Goal: Task Accomplishment & Management: Use online tool/utility

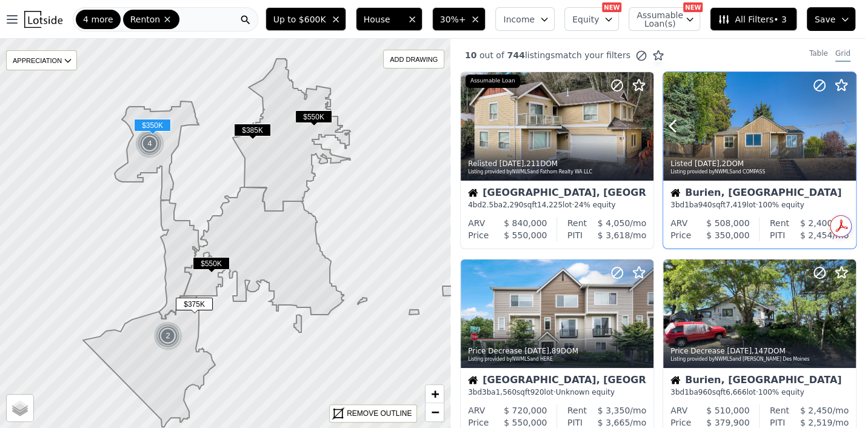
click at [839, 124] on icon at bounding box center [845, 125] width 19 height 19
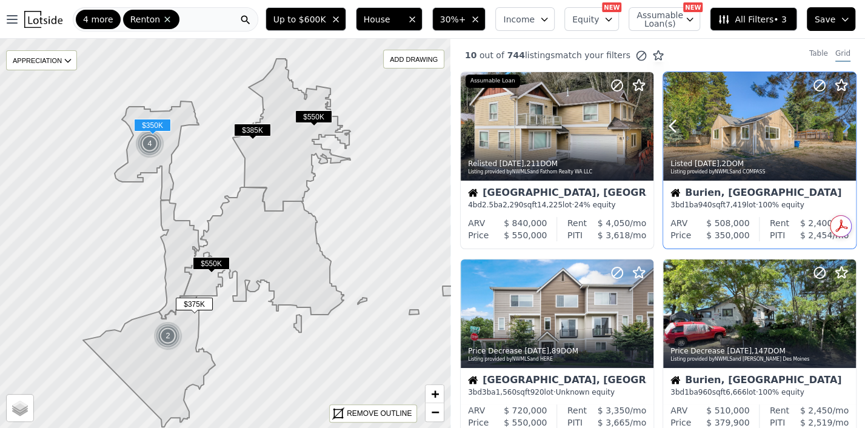
click at [843, 123] on icon at bounding box center [845, 127] width 5 height 12
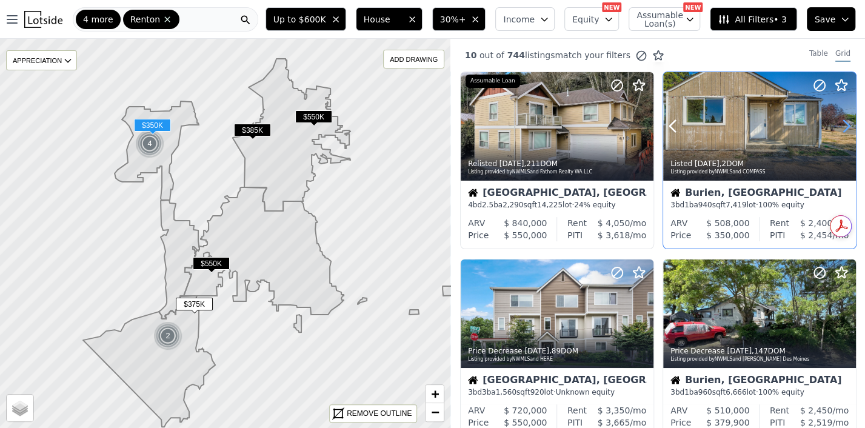
click at [843, 123] on icon at bounding box center [845, 127] width 5 height 12
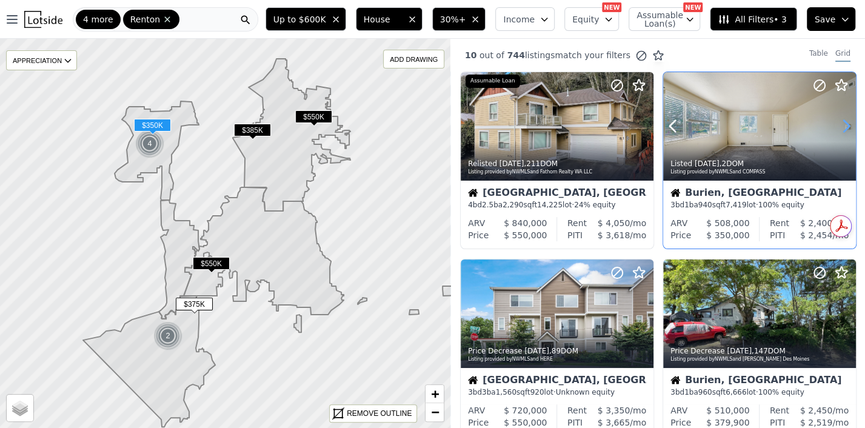
click at [839, 124] on icon at bounding box center [845, 125] width 19 height 19
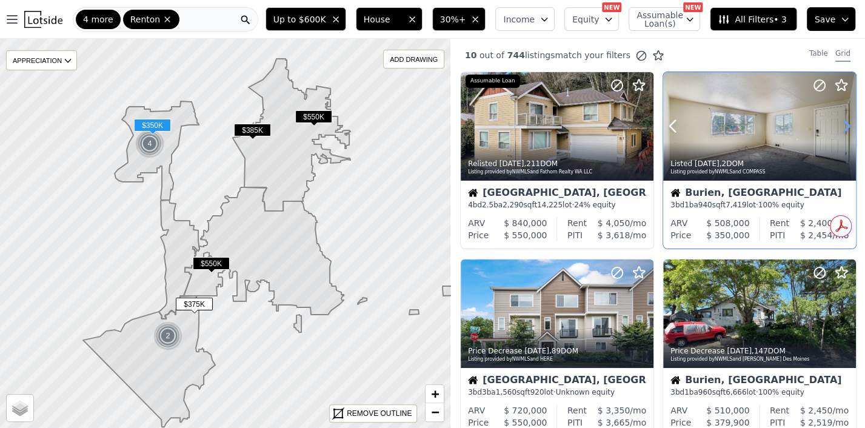
click at [839, 124] on icon at bounding box center [845, 125] width 19 height 19
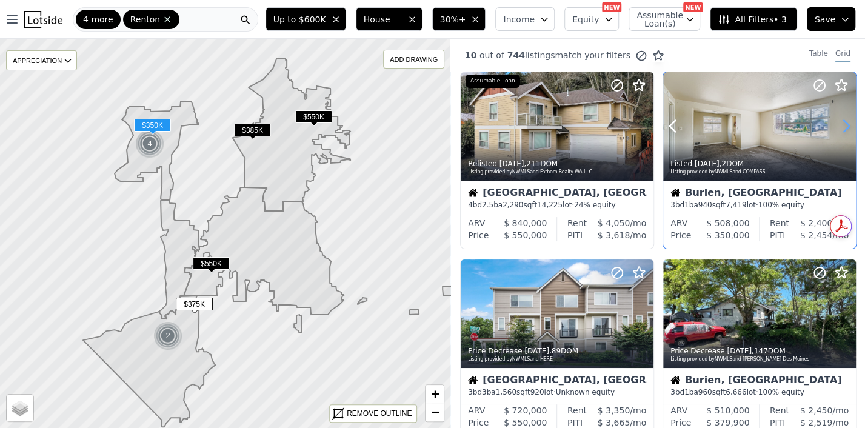
click at [839, 124] on icon at bounding box center [845, 125] width 19 height 19
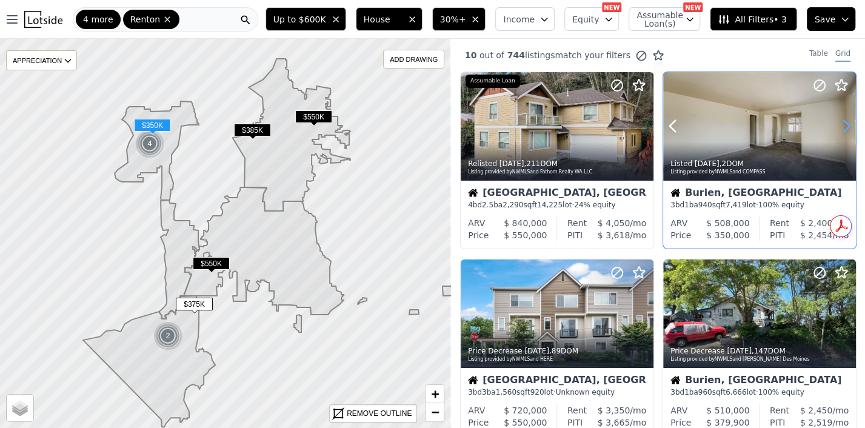
click at [839, 124] on icon at bounding box center [845, 125] width 19 height 19
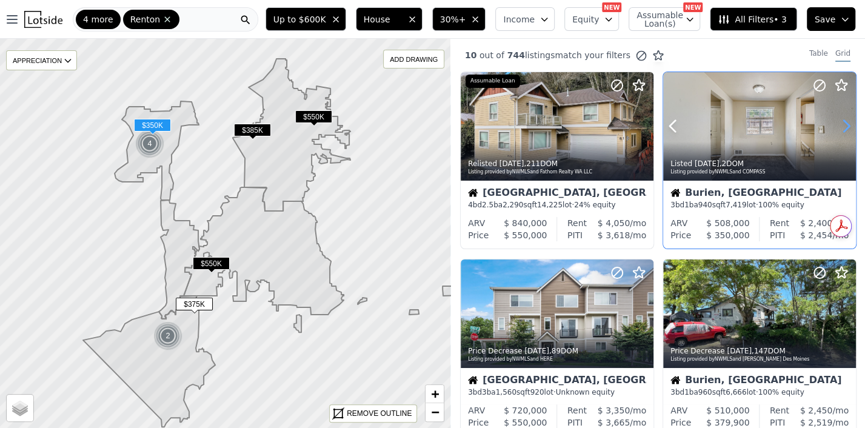
click at [839, 124] on icon at bounding box center [845, 125] width 19 height 19
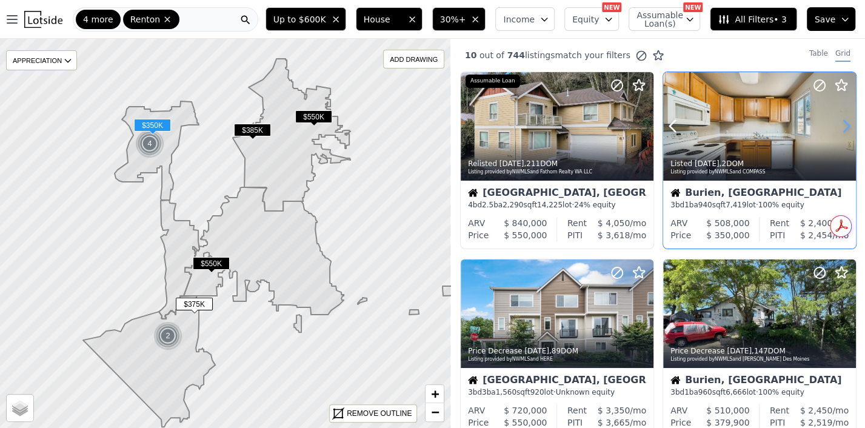
click at [839, 124] on icon at bounding box center [845, 125] width 19 height 19
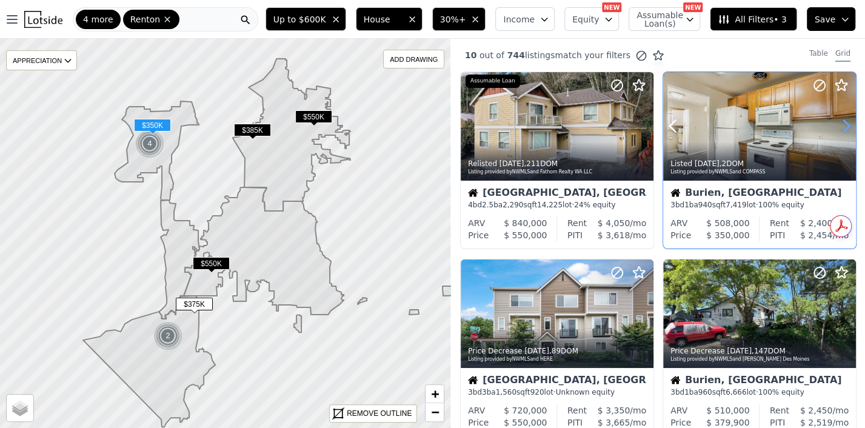
click at [839, 124] on icon at bounding box center [845, 125] width 19 height 19
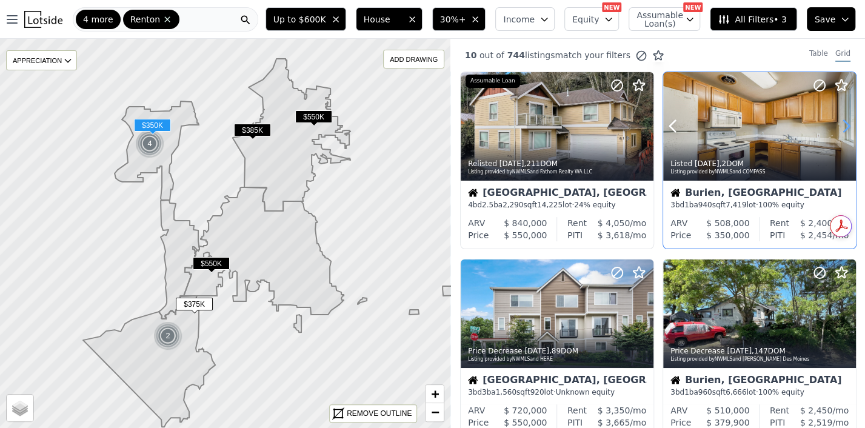
click at [839, 124] on icon at bounding box center [845, 125] width 19 height 19
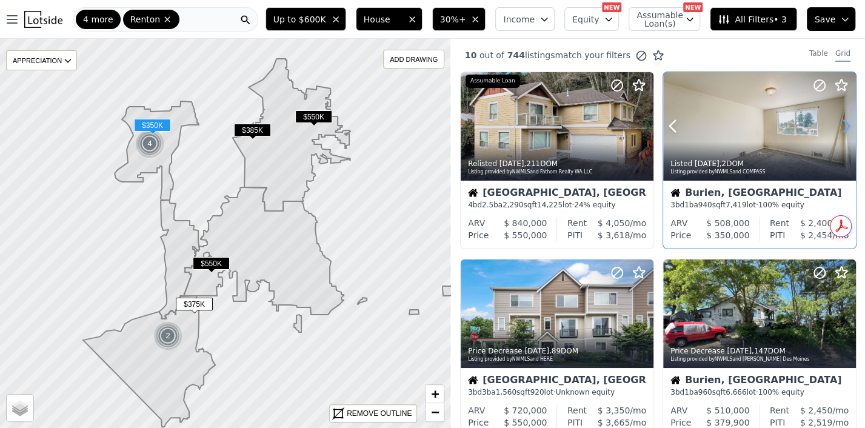
click at [839, 124] on icon at bounding box center [845, 125] width 19 height 19
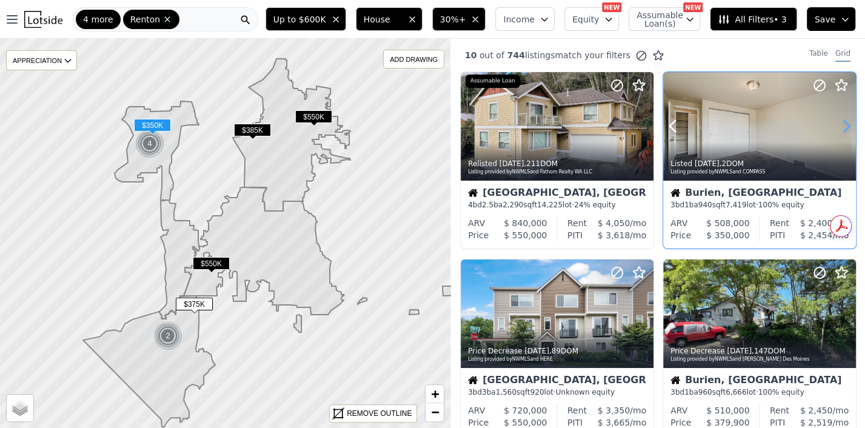
click at [839, 124] on icon at bounding box center [845, 125] width 19 height 19
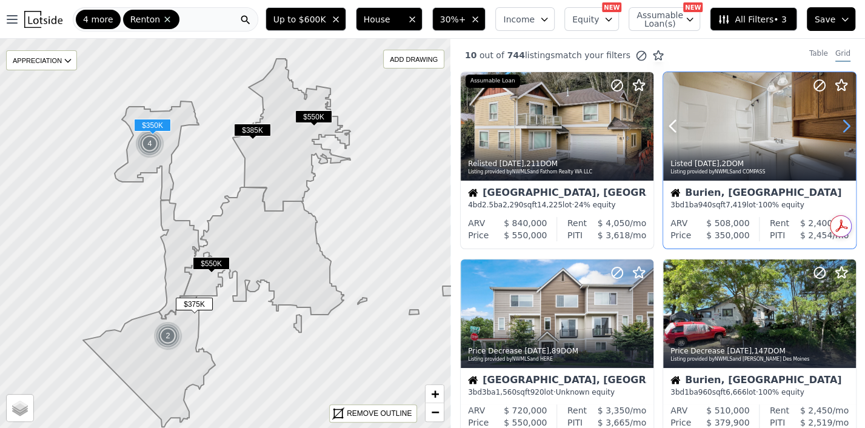
click at [839, 124] on icon at bounding box center [845, 125] width 19 height 19
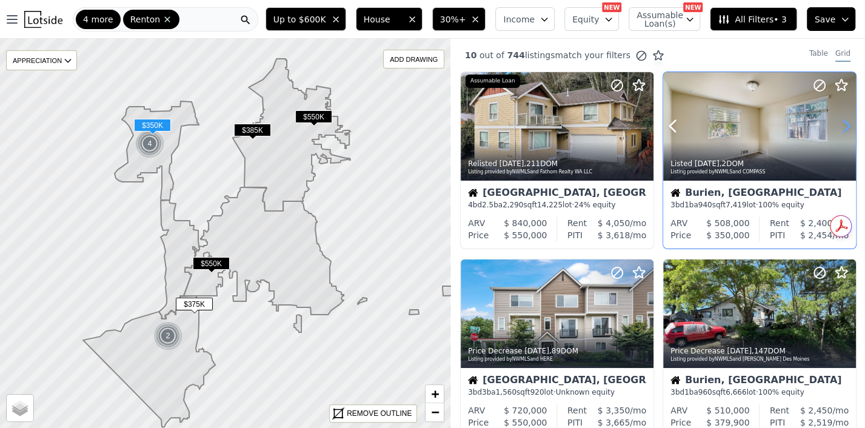
click at [839, 124] on icon at bounding box center [845, 125] width 19 height 19
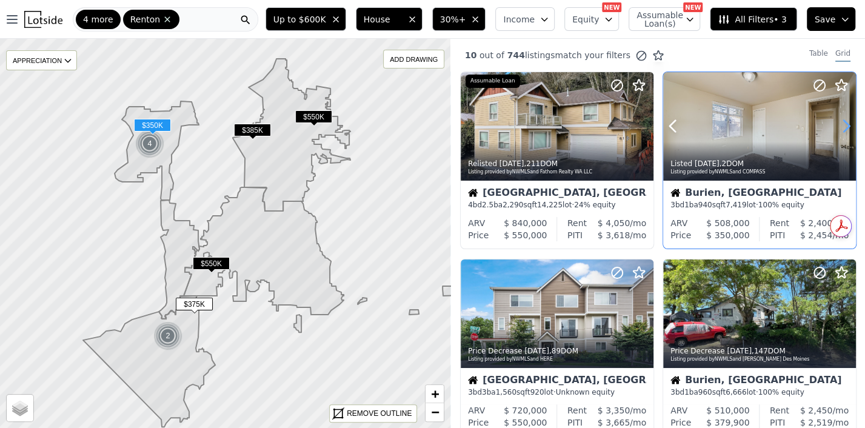
click at [839, 124] on icon at bounding box center [845, 125] width 19 height 19
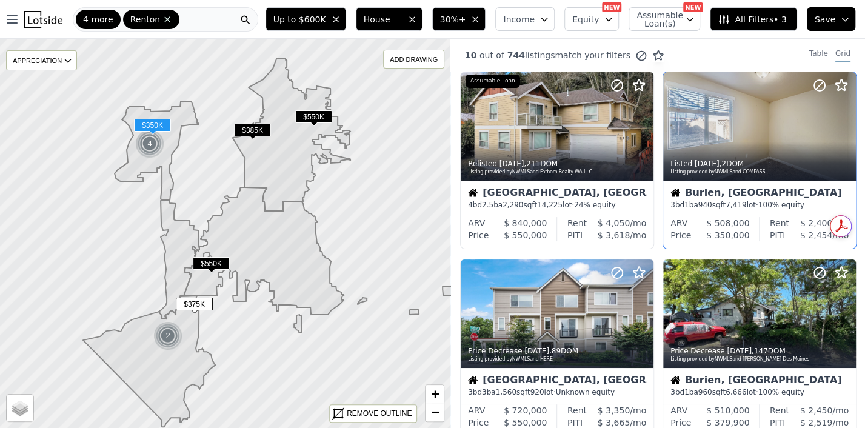
click at [718, 189] on div "Burien, WA" at bounding box center [759, 194] width 178 height 12
click at [757, 181] on div "Burien, WA 3 bd 1 ba 940 sqft 7,419 lot · 100% equity" at bounding box center [759, 199] width 193 height 36
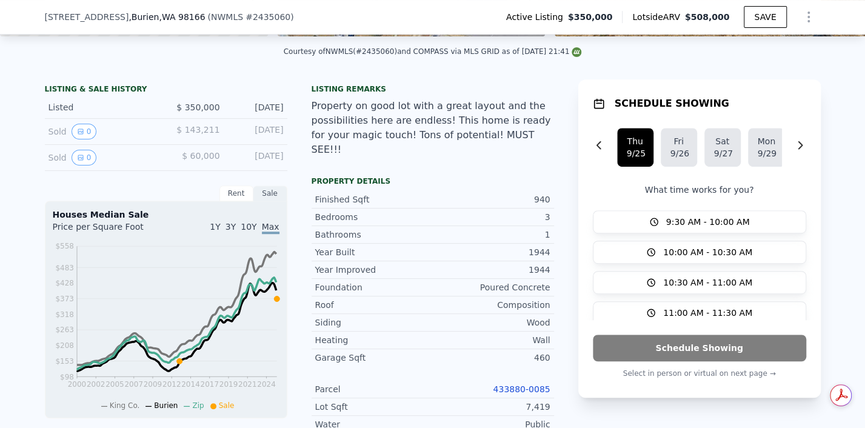
scroll to position [62, 0]
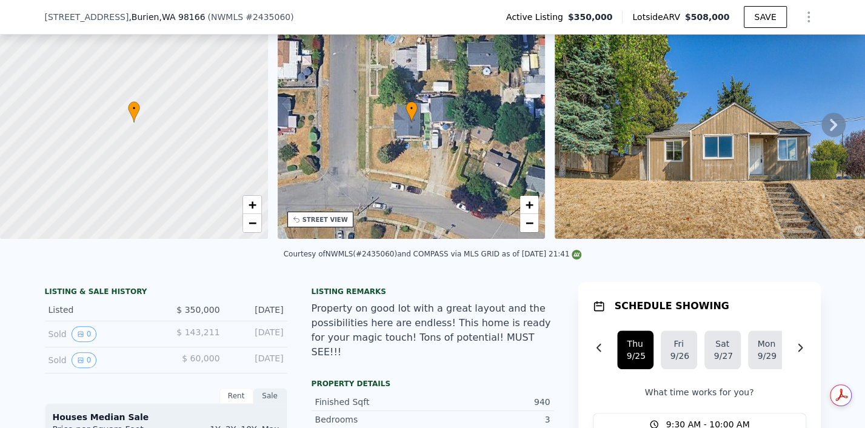
click at [754, 160] on img at bounding box center [728, 122] width 349 height 233
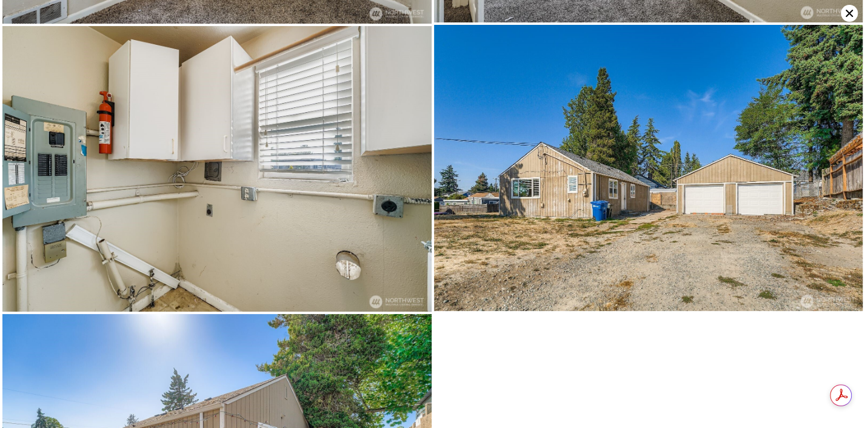
scroll to position [2561, 0]
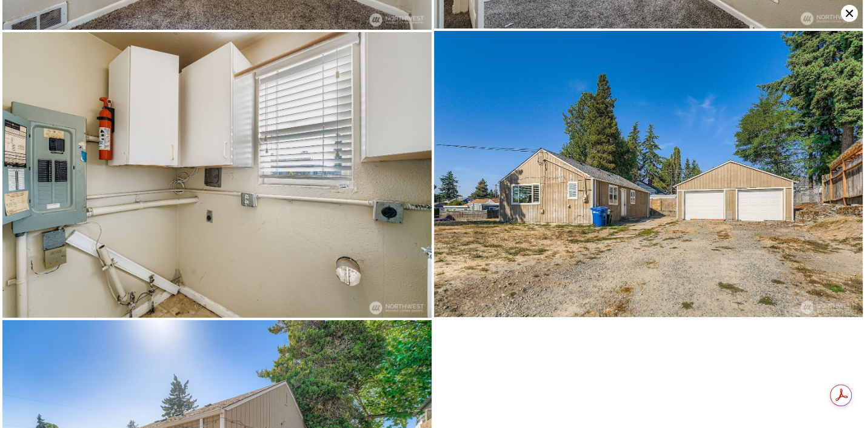
click at [846, 10] on icon at bounding box center [848, 13] width 7 height 7
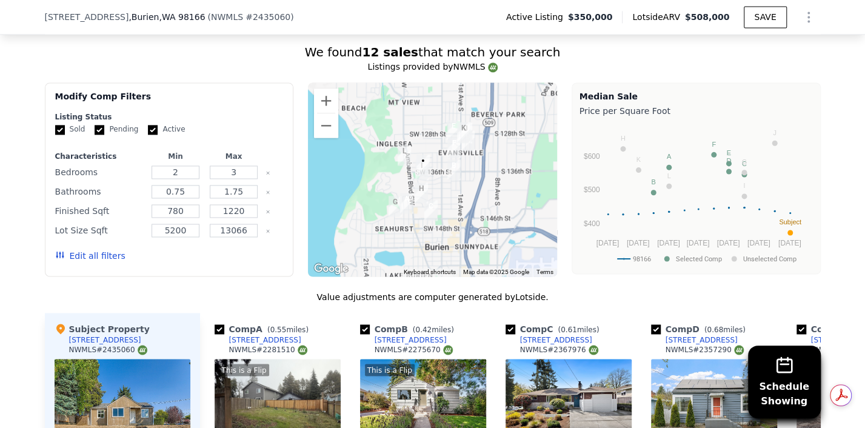
scroll to position [1005, 0]
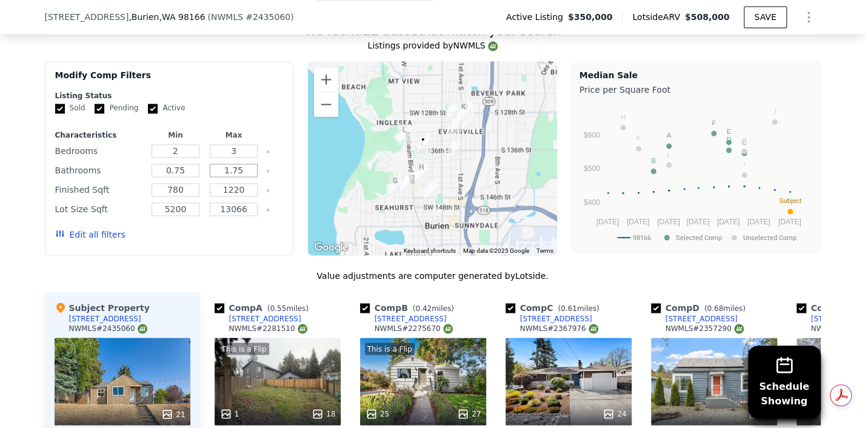
click at [238, 177] on input "1.75" at bounding box center [234, 170] width 48 height 13
type input "1"
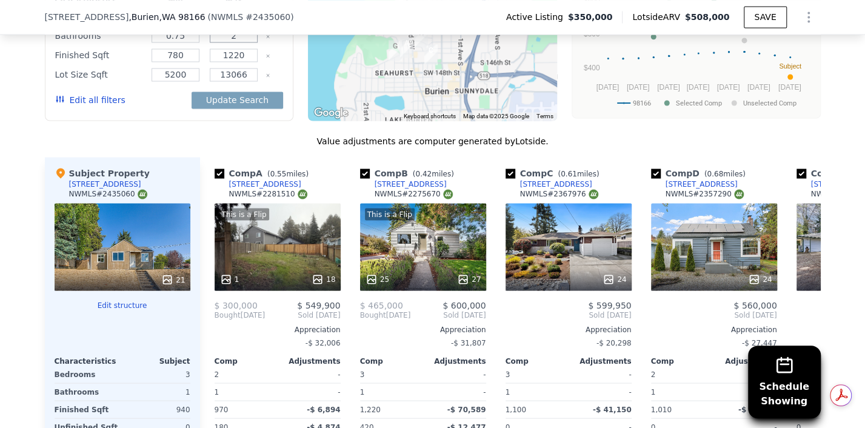
scroll to position [1207, 0]
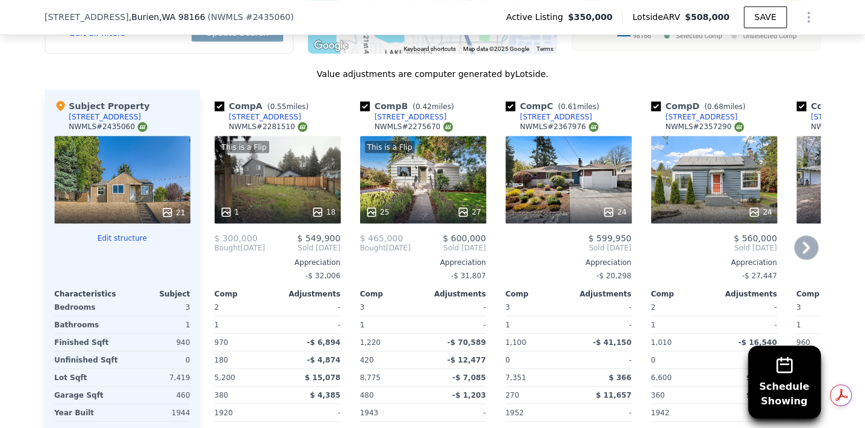
type input "2"
click at [314, 194] on div "This is a Flip 1 18" at bounding box center [278, 179] width 126 height 87
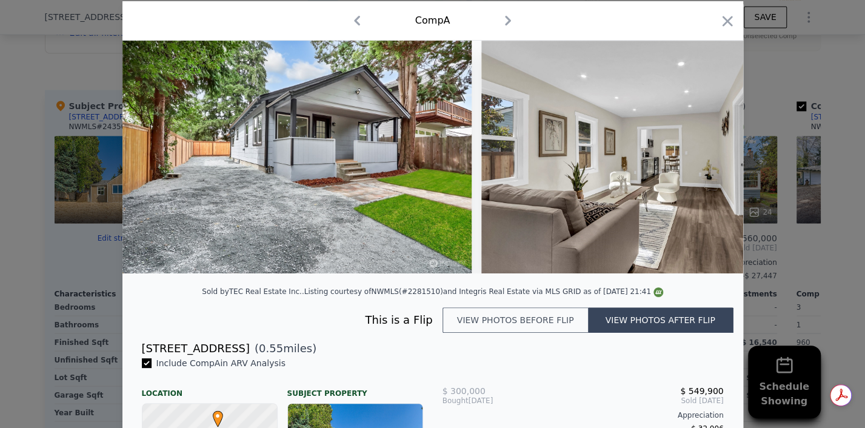
scroll to position [135, 0]
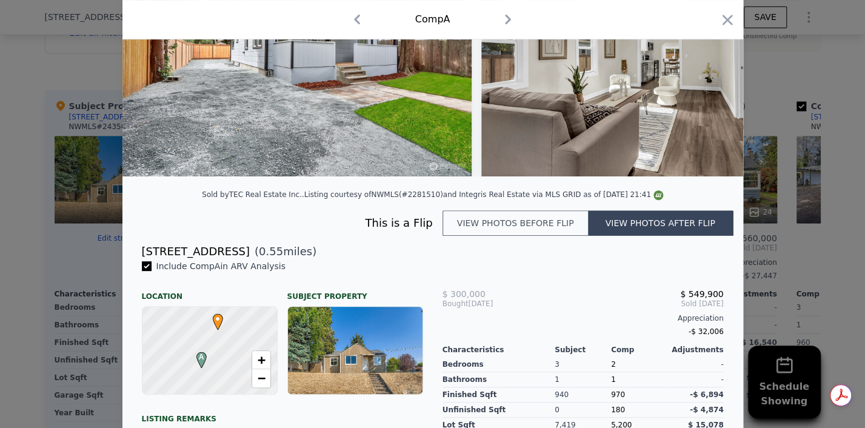
click at [45, 236] on div at bounding box center [432, 214] width 865 height 428
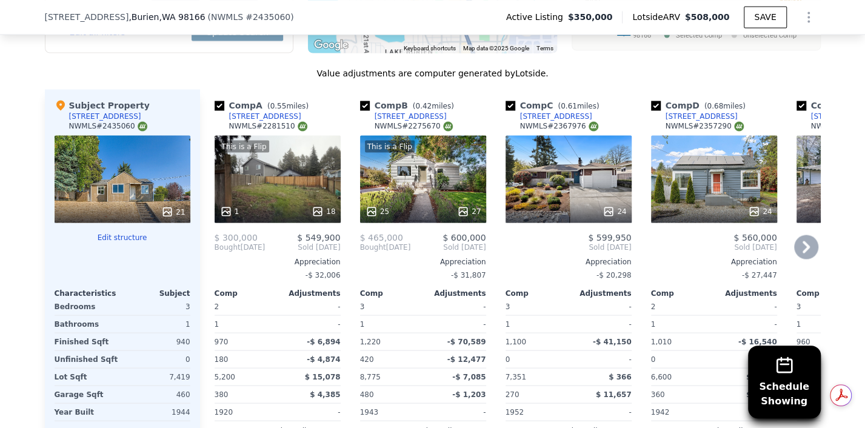
scroll to position [1207, 0]
click at [288, 203] on div "This is a Flip 1 18" at bounding box center [278, 179] width 126 height 87
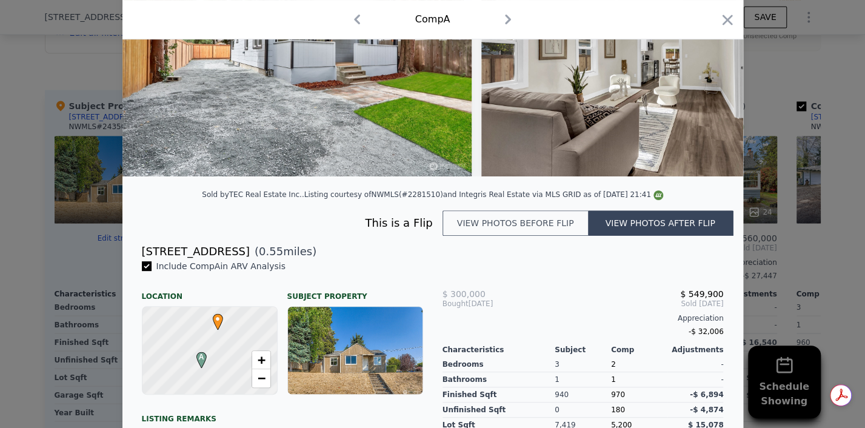
scroll to position [202, 0]
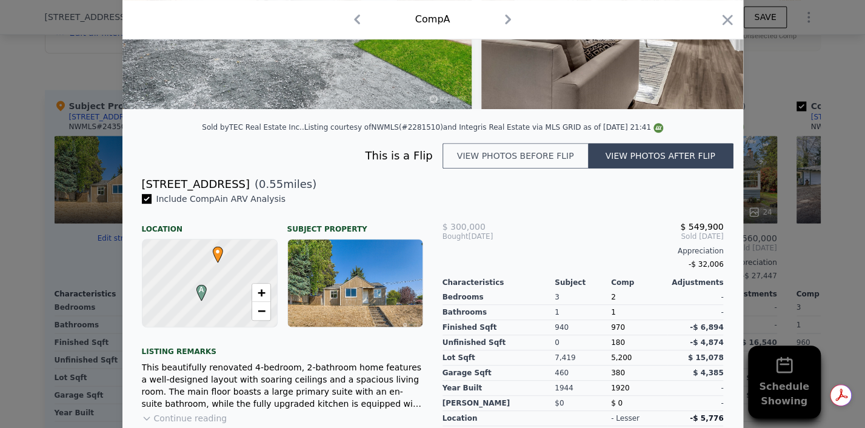
click at [65, 90] on div at bounding box center [432, 214] width 865 height 428
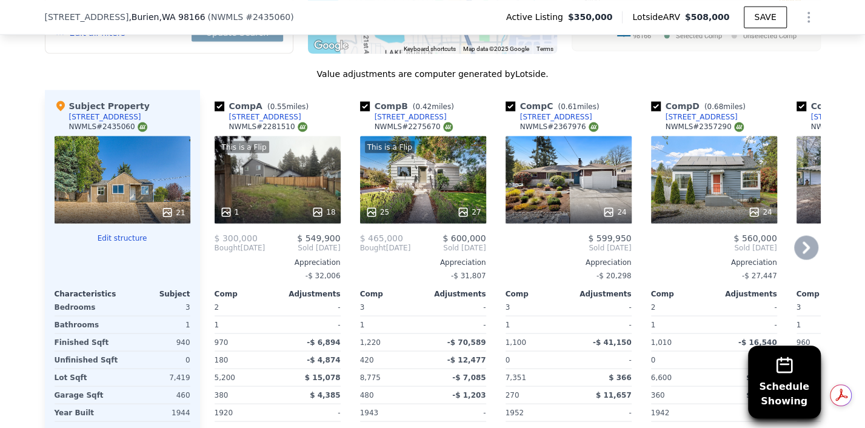
click at [283, 181] on div "This is a Flip 1 18" at bounding box center [278, 179] width 126 height 87
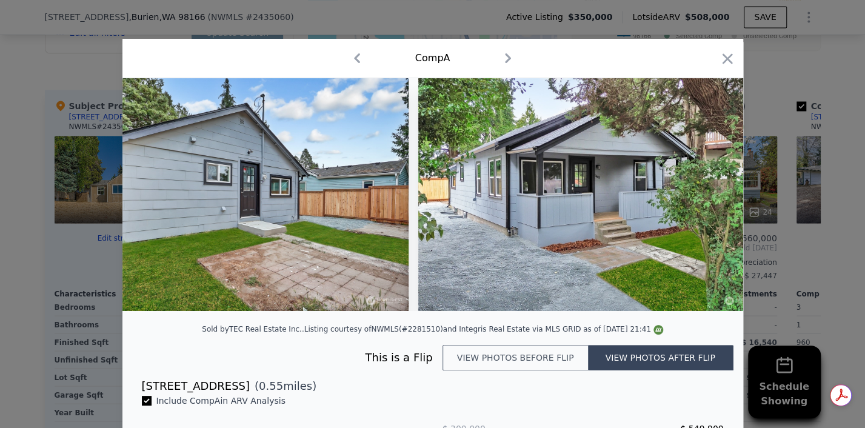
scroll to position [0, 5828]
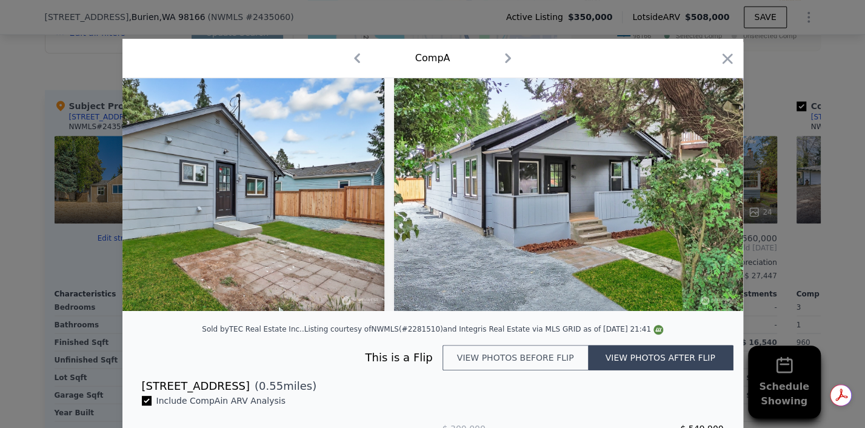
click at [19, 125] on div at bounding box center [432, 214] width 865 height 428
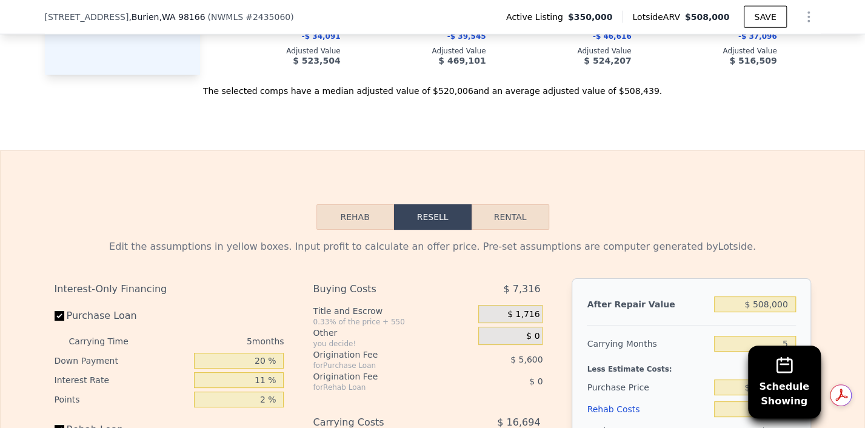
scroll to position [1746, 0]
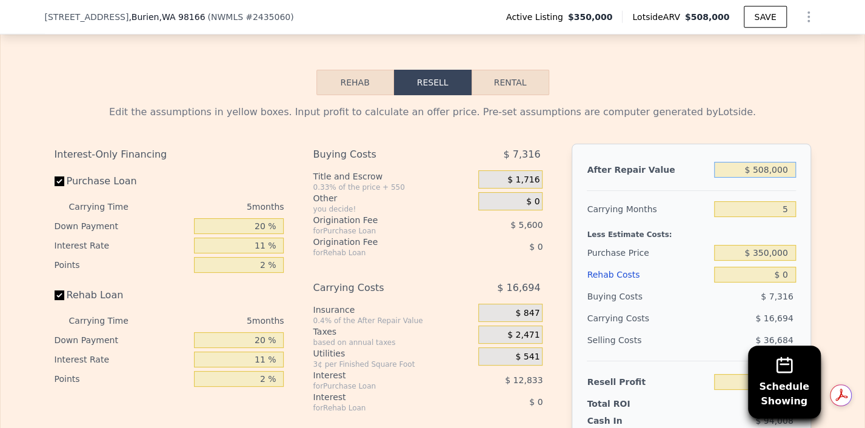
click at [765, 178] on input "$ 508,000" at bounding box center [754, 170] width 81 height 16
type input "$ 5,000"
type input "-$ 369,077"
type input "$ 55,000"
type input "-$ 322,717"
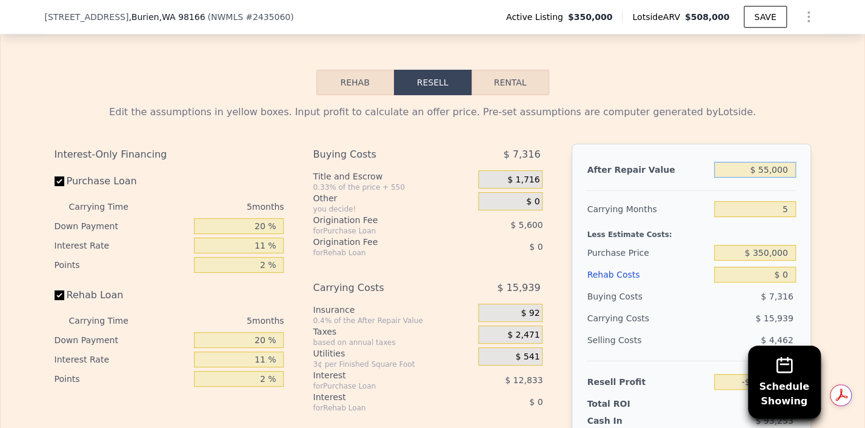
type input "$ 550,000"
type input "$ 136,248"
type input "$ 550,000"
click at [783, 217] on input "5" at bounding box center [754, 209] width 81 height 16
type input "7"
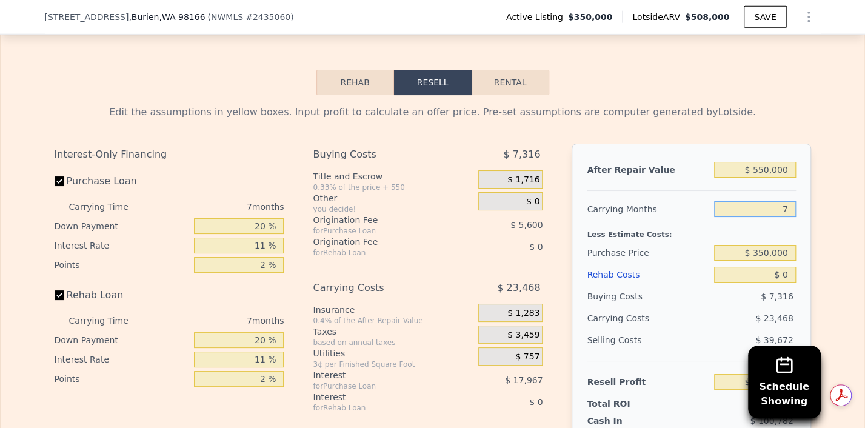
type input "$ 129,544"
type input "7"
click at [762, 282] on input "$ 0" at bounding box center [754, 275] width 81 height 16
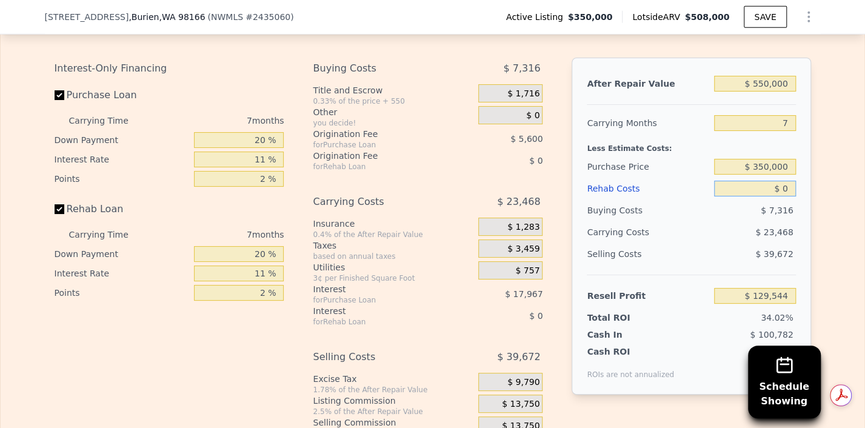
scroll to position [1813, 0]
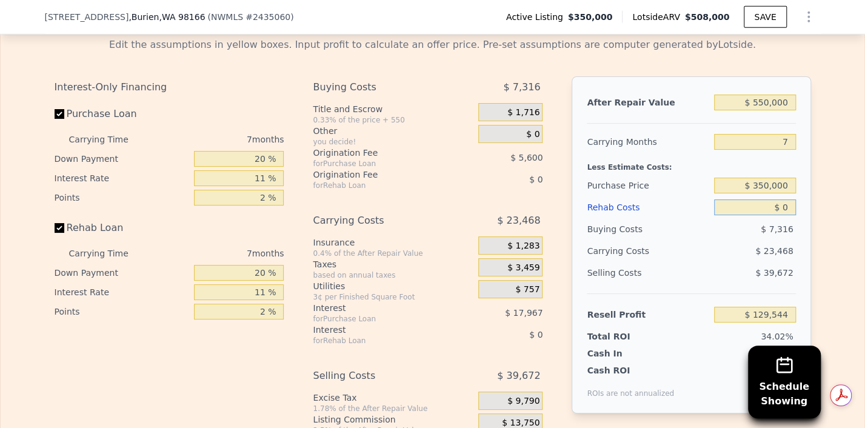
type input "$ 90"
type input "$ 129,446"
type input "$ 920"
type input "$ 128,560"
type input "$ 92,000"
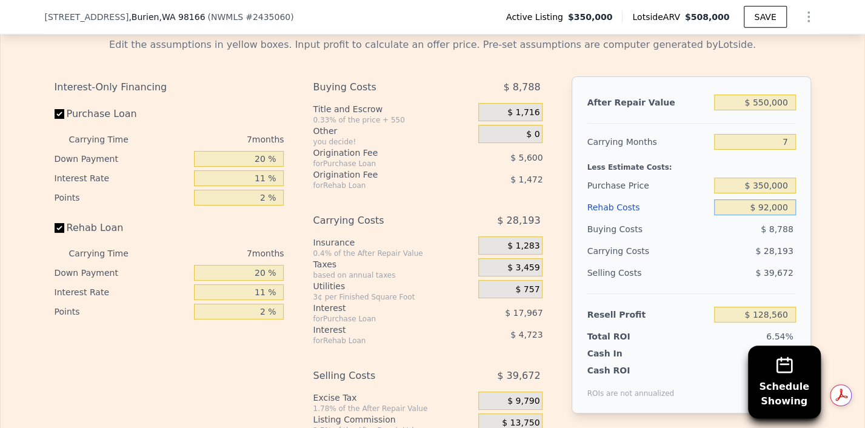
type input "$ 31,347"
type input "$ 92,000"
click at [780, 193] on input "$ 350,000" at bounding box center [754, 186] width 81 height 16
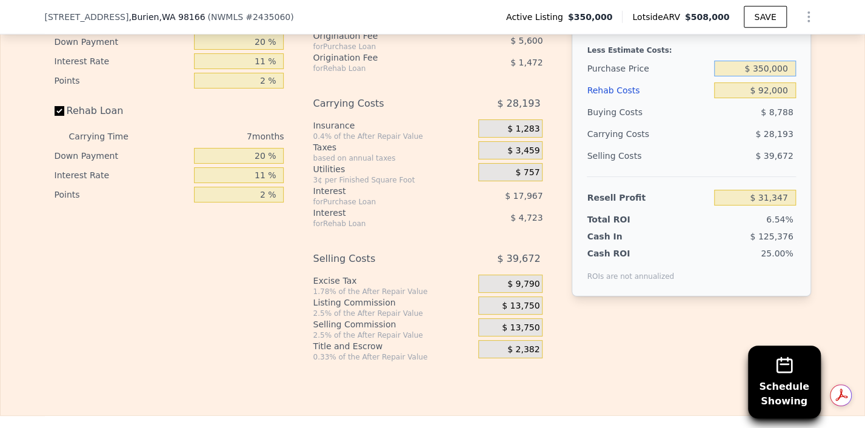
scroll to position [1947, 0]
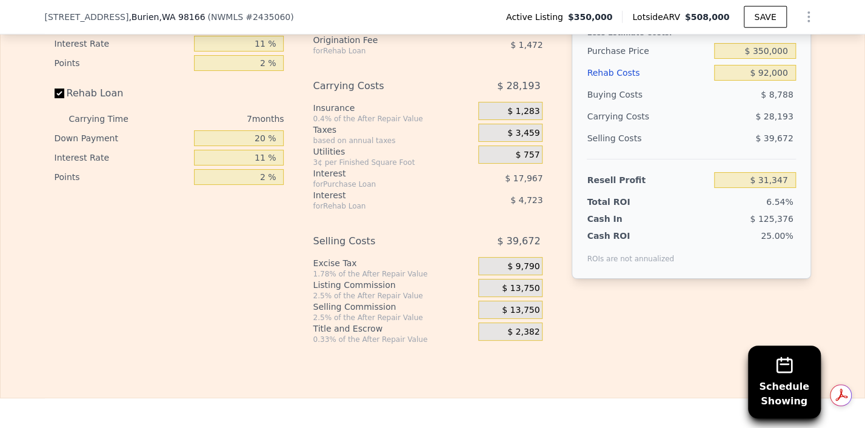
click at [512, 294] on span "$ 13,750" at bounding box center [521, 288] width 38 height 11
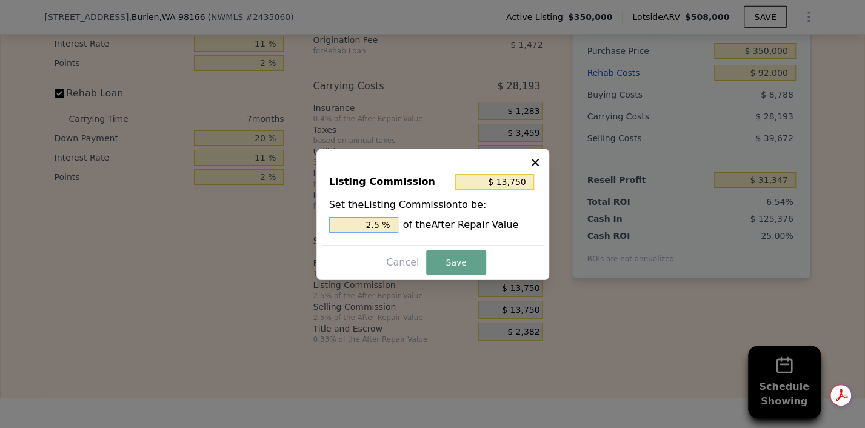
drag, startPoint x: 377, startPoint y: 222, endPoint x: 391, endPoint y: 224, distance: 14.7
click at [377, 222] on input "2.5 %" at bounding box center [363, 225] width 69 height 16
type input "$ 2,750"
type input "0.5 %"
click at [459, 252] on button "Save" at bounding box center [455, 262] width 59 height 24
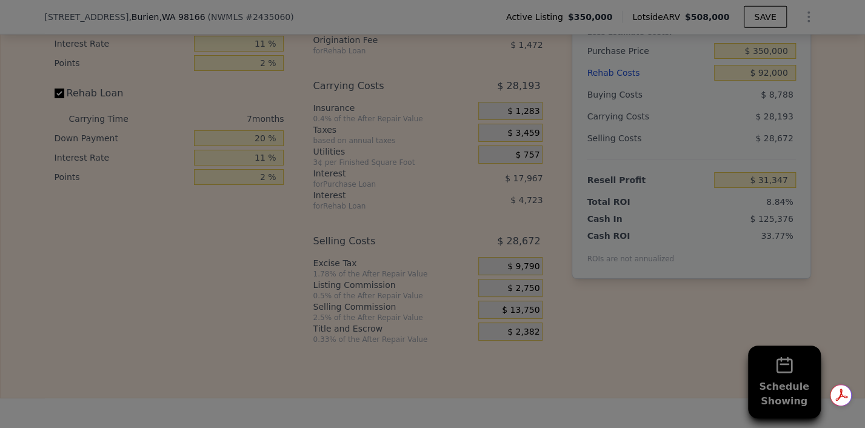
type input "$ 42,347"
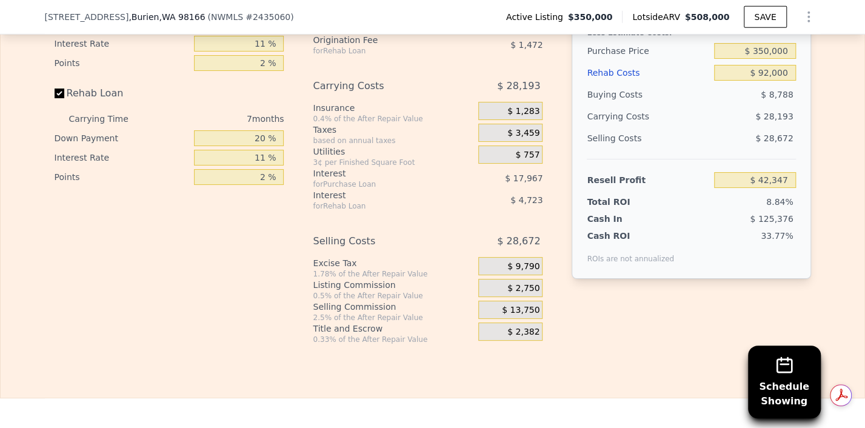
scroll to position [1880, 0]
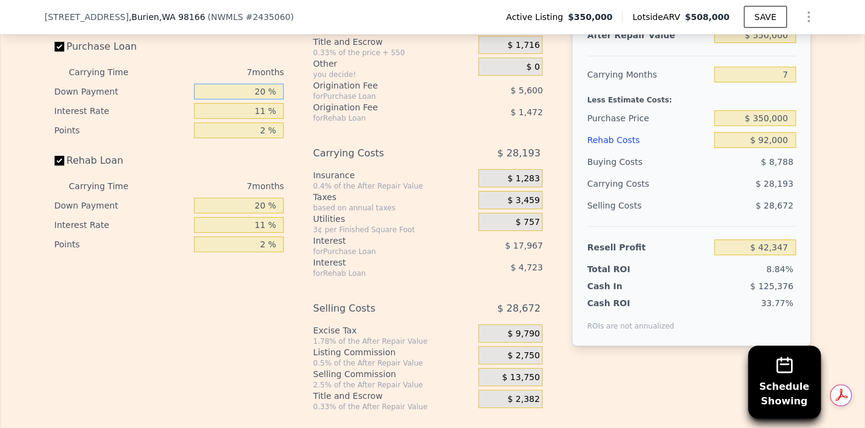
click at [258, 99] on input "20 %" at bounding box center [239, 92] width 90 height 16
type input "0 %"
type input "$ 36,460"
type input "10 %"
type input "$ 39,400"
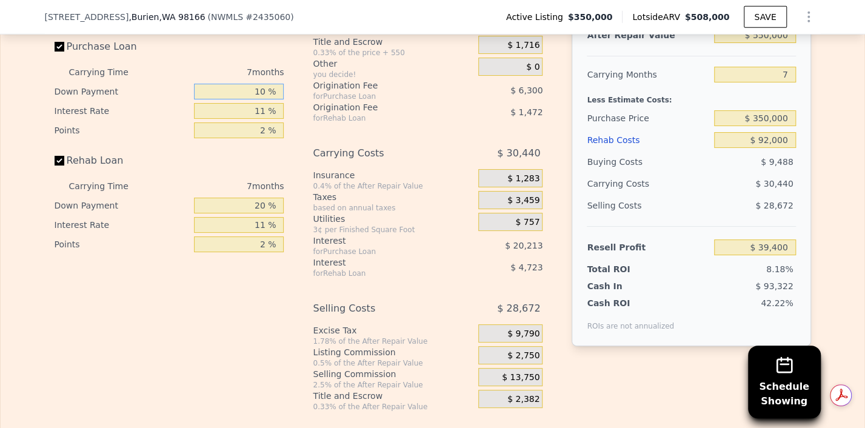
type input "10 %"
click at [256, 213] on input "20 %" at bounding box center [239, 206] width 90 height 16
type input "0 %"
type input "$ 37,856"
type input "10 %"
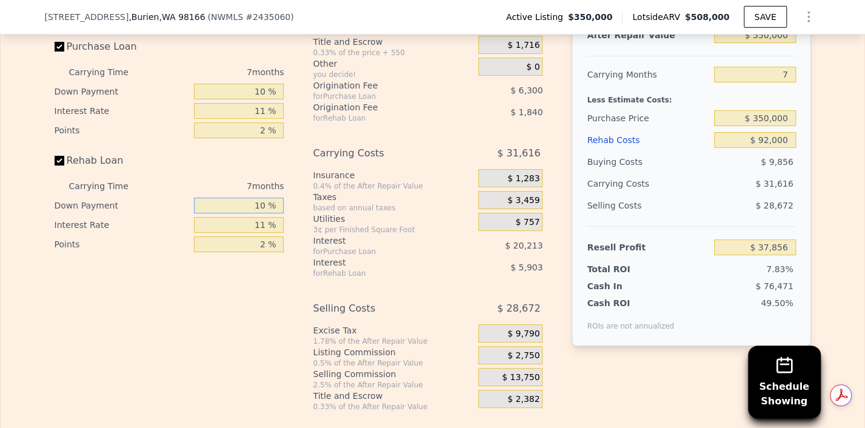
type input "$ 38,628"
type input "10 %"
click at [265, 233] on input "11 %" at bounding box center [239, 225] width 90 height 16
click at [443, 256] on div "Interest for Purchase Loan $ 20,213" at bounding box center [428, 245] width 230 height 22
click at [783, 82] on input "7" at bounding box center [754, 75] width 81 height 16
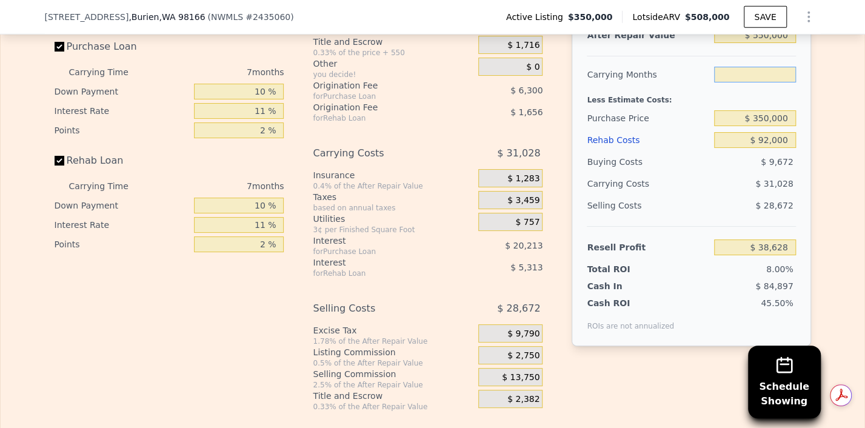
type input "5"
type input "$ 47,492"
type input "5"
click at [770, 148] on input "$ 92,000" at bounding box center [754, 140] width 81 height 16
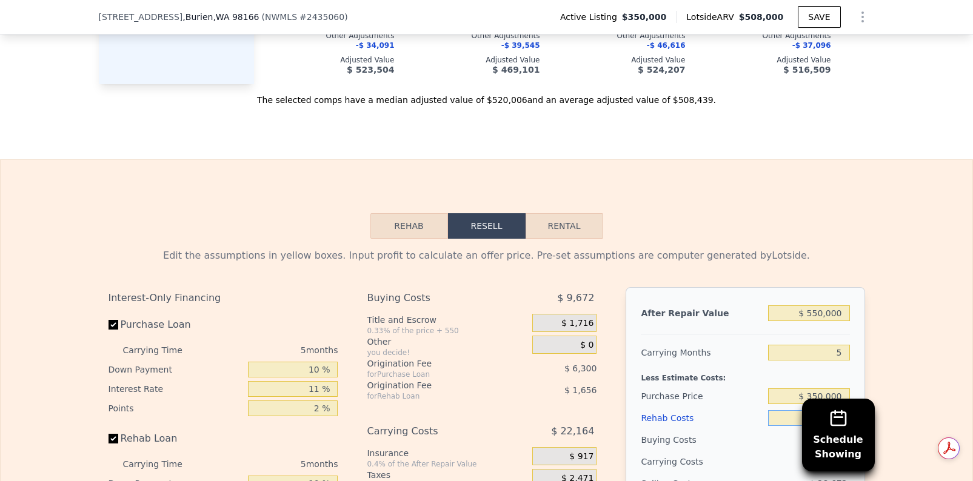
scroll to position [1742, 0]
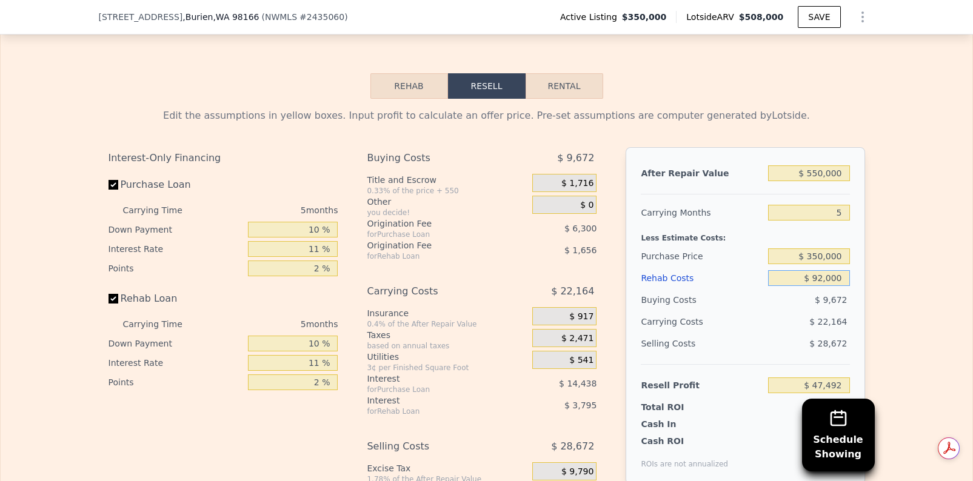
type input "$ 9,000"
type input "$ 135,411"
type input "$ 000"
type input "$ 144,943"
type input "$ 8,000"
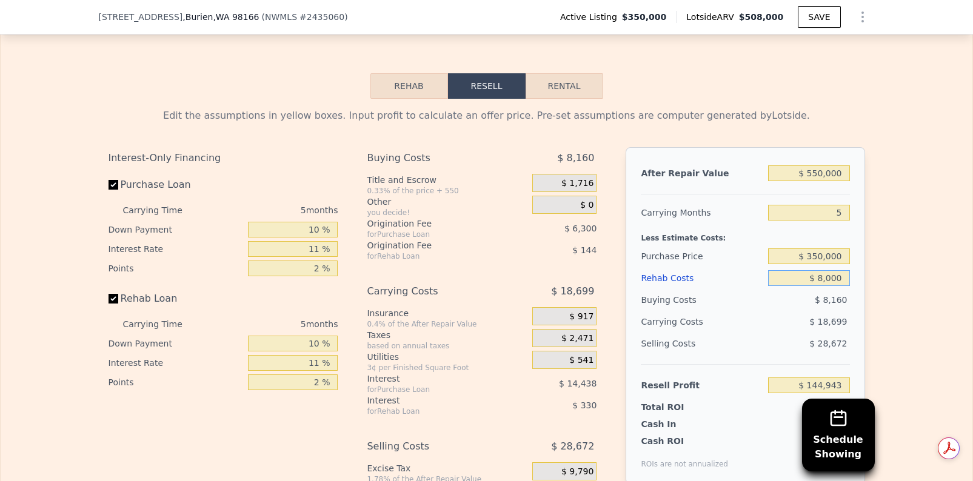
type input "$ 136,469"
type input "$ 85,000"
type input "$ 54,908"
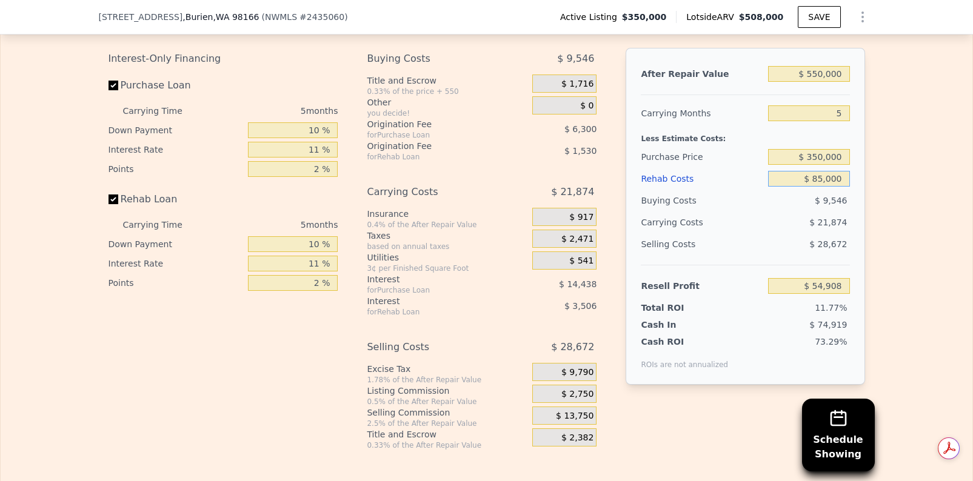
scroll to position [1818, 0]
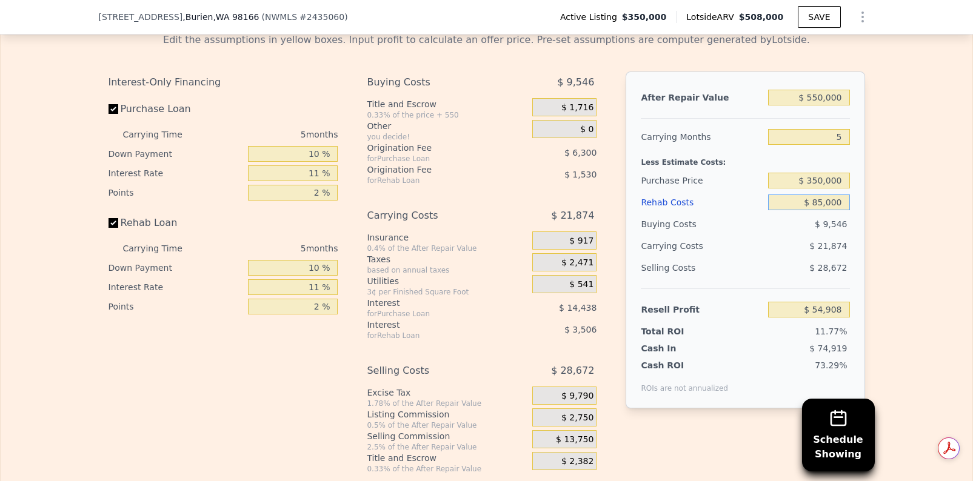
type input "$ 85,000"
click at [650, 427] on div "After Repair Value $ 550,000 Carrying Months 5 Less Estimate Costs: Purchase Pr…" at bounding box center [744, 263] width 239 height 383
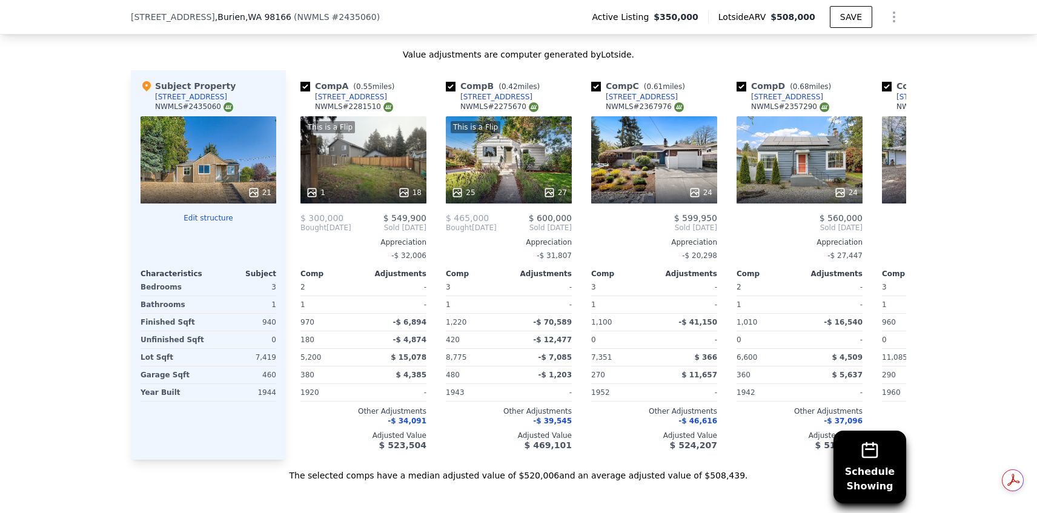
scroll to position [1247, 0]
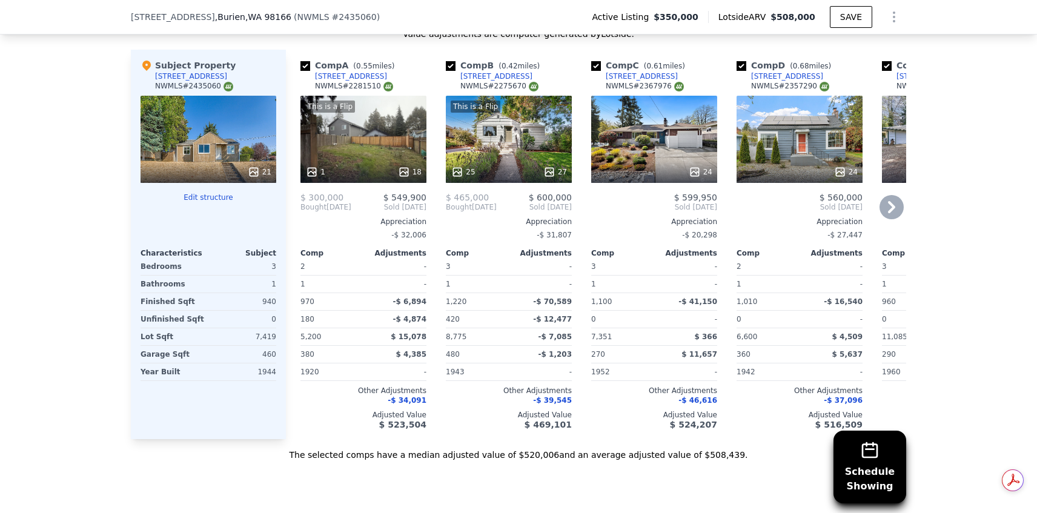
click at [690, 159] on div "24" at bounding box center [654, 139] width 126 height 87
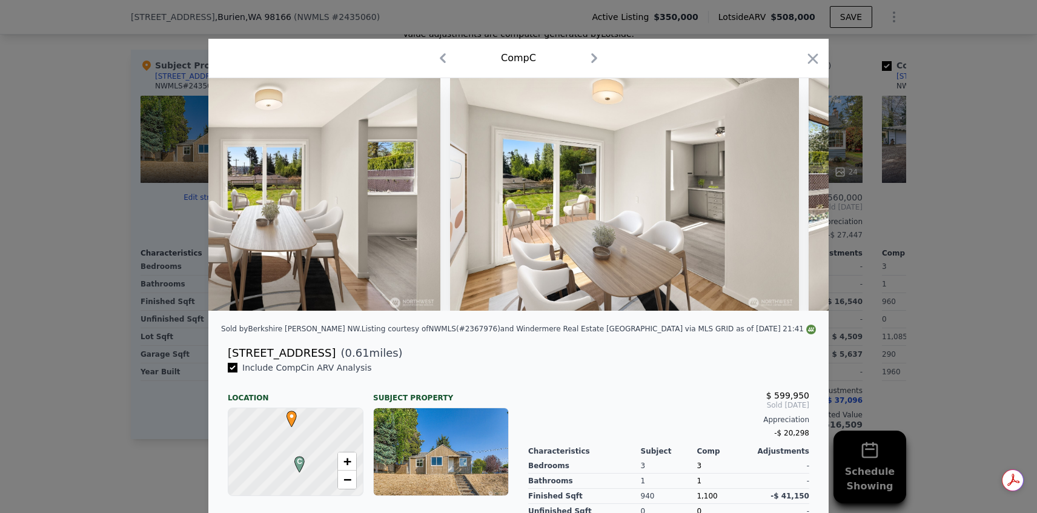
scroll to position [0, 1941]
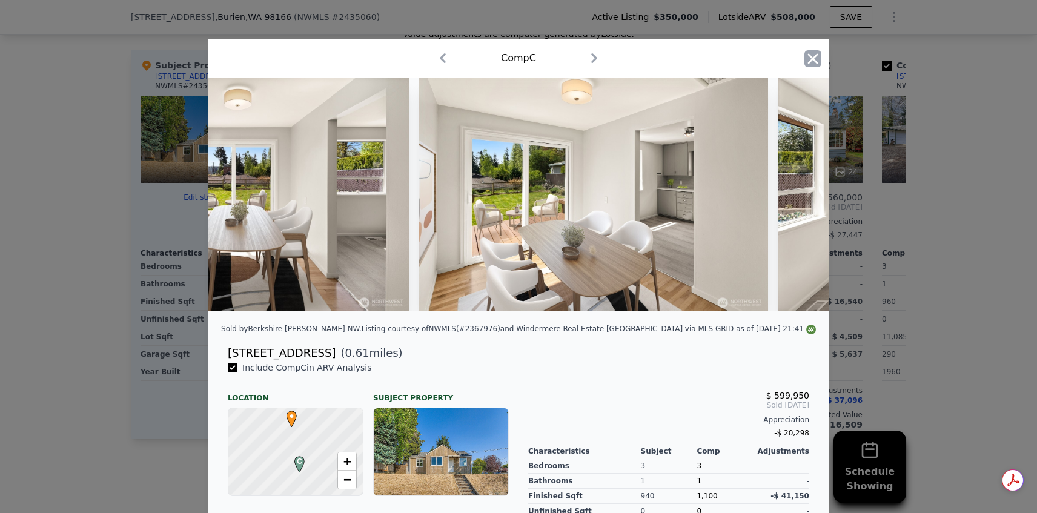
click at [805, 56] on icon "button" at bounding box center [813, 58] width 17 height 17
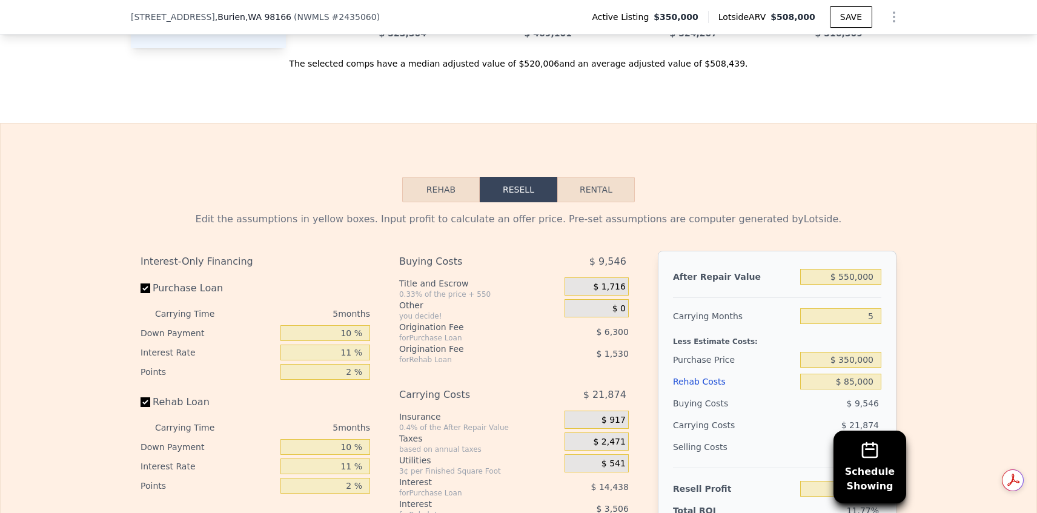
scroll to position [1732, 0]
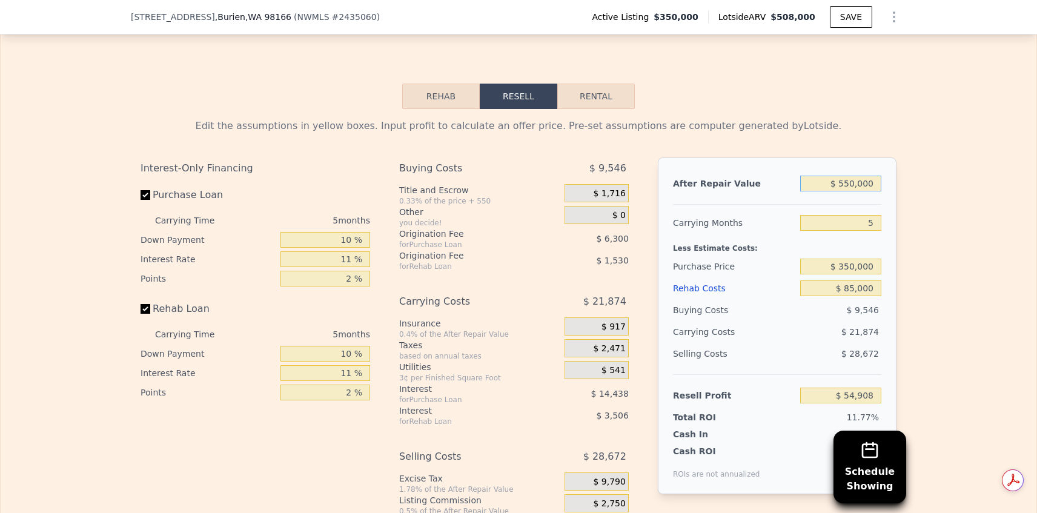
drag, startPoint x: 853, startPoint y: 211, endPoint x: 870, endPoint y: 211, distance: 16.4
click at [853, 191] on input "$ 550,000" at bounding box center [840, 184] width 81 height 16
type input "$ 55,000"
type input "-$ 413,957"
type input "$ 5,000"
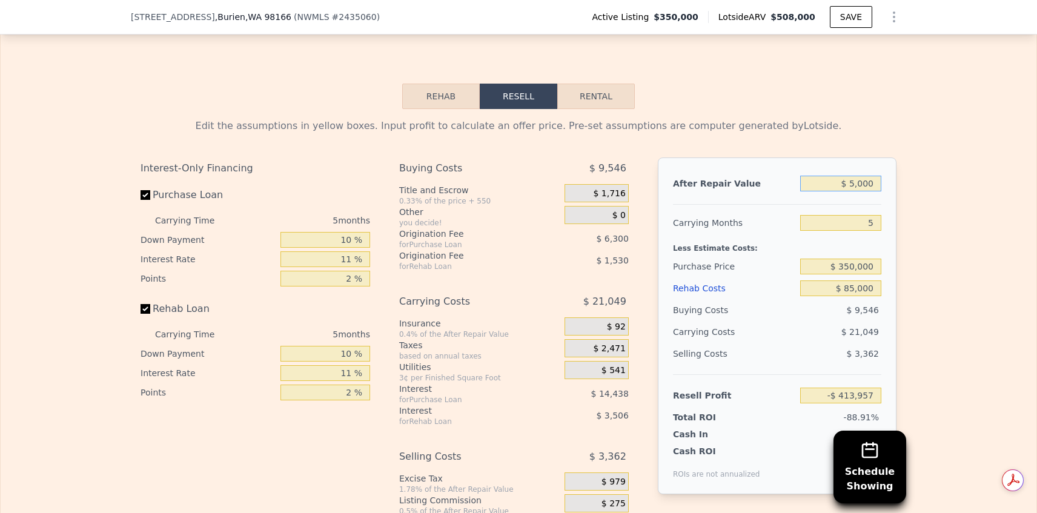
type input "-$ 461,317"
type input "$ 57,000"
type input "-$ 412,063"
type input "$ 5,000"
type input "-$ 461,317"
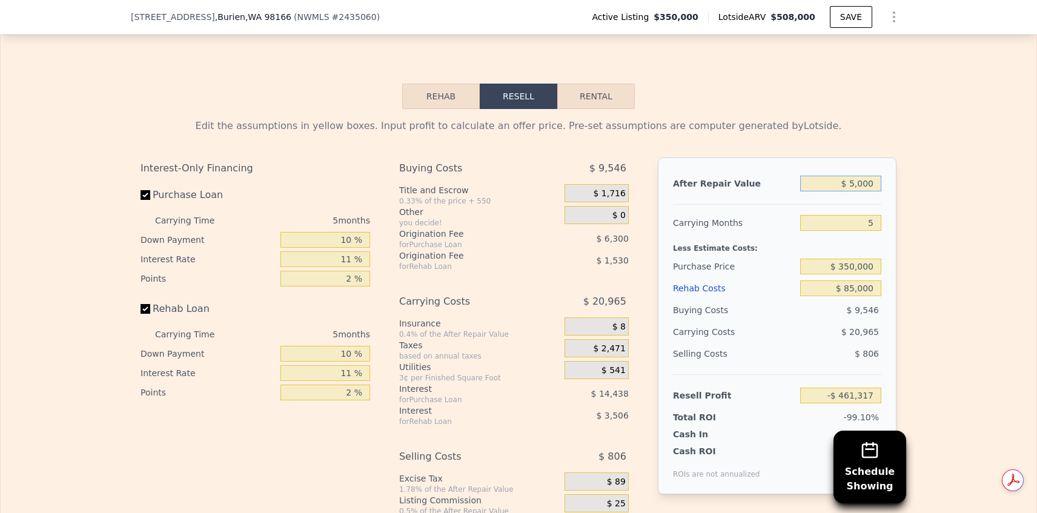
type input "$ 000"
type input "-$ 466,053"
type input "$ 600,000"
type input "$ 102,269"
type input "$ 600,000"
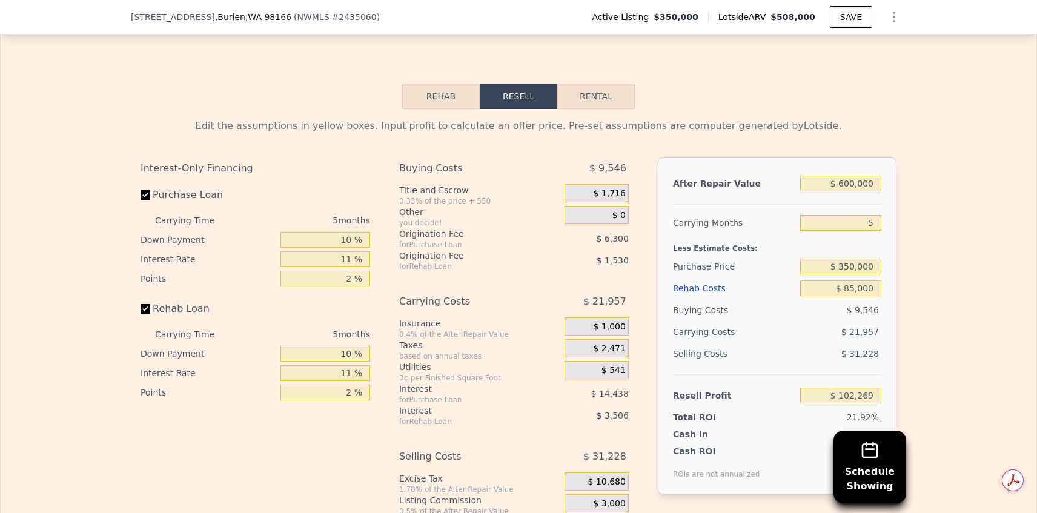
click at [847, 256] on div "Less Estimate Costs:" at bounding box center [777, 245] width 208 height 22
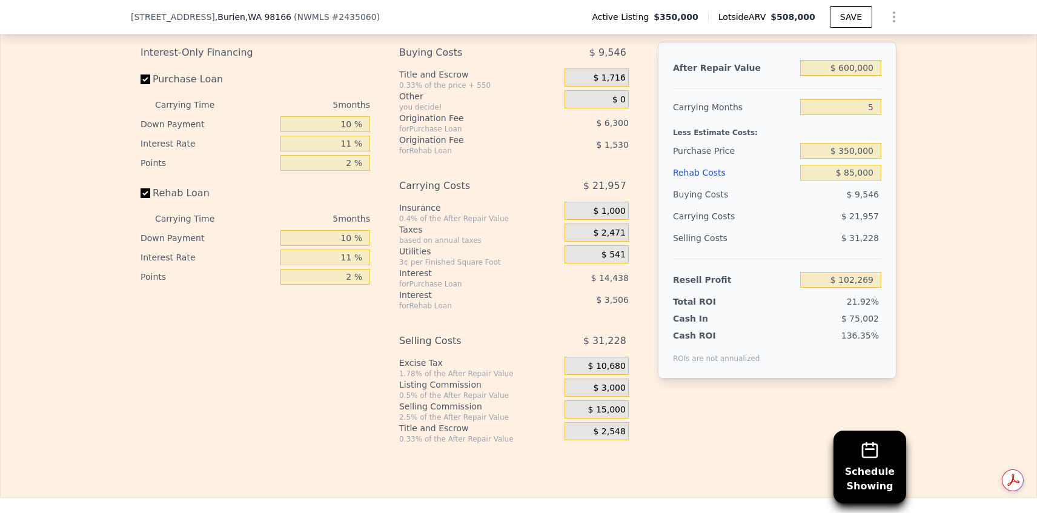
scroll to position [1813, 0]
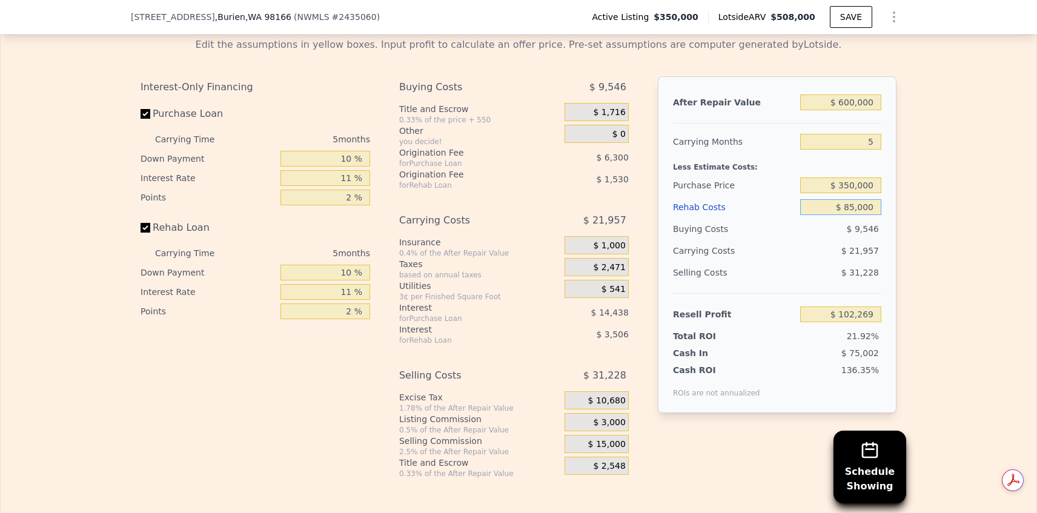
click at [850, 215] on input "$ 85,000" at bounding box center [840, 207] width 81 height 16
type input "$ 000"
type input "$ 192,304"
type input "$ 9,000"
type input "$ 182,772"
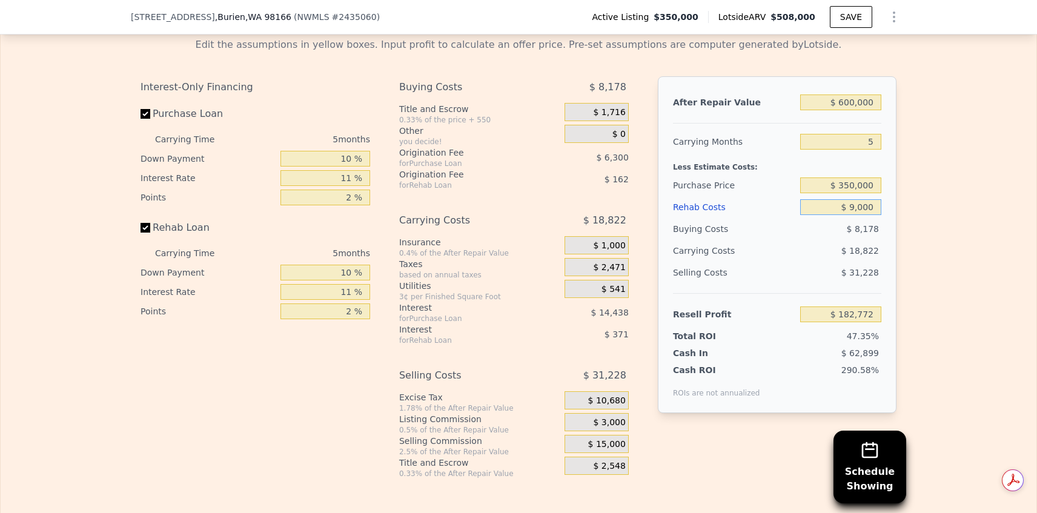
type input "$ 94,000"
type input "$ 92,732"
type input "$ 94,000"
click at [804, 284] on div "$ 31,228" at bounding box center [841, 273] width 82 height 22
click at [852, 110] on input "$ 600,000" at bounding box center [840, 103] width 81 height 16
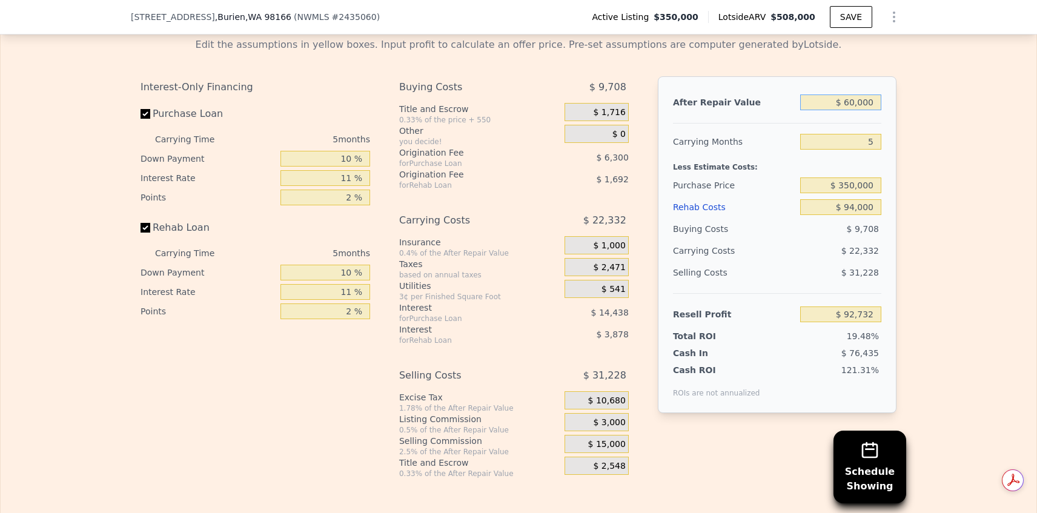
type input "$ 6,000"
type input "-$ 418,758"
type input "$ 000"
type input "-$ 475,590"
type input "$ 5,000"
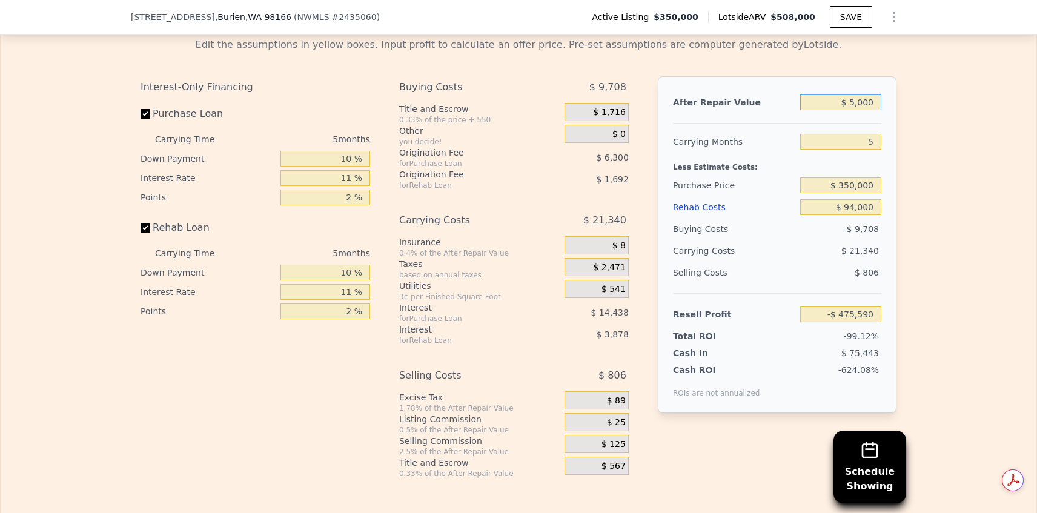
type input "-$ 470,854"
type input "$ 57,000"
type input "-$ 421,600"
type input "$ 575,000"
type input "$ 69,052"
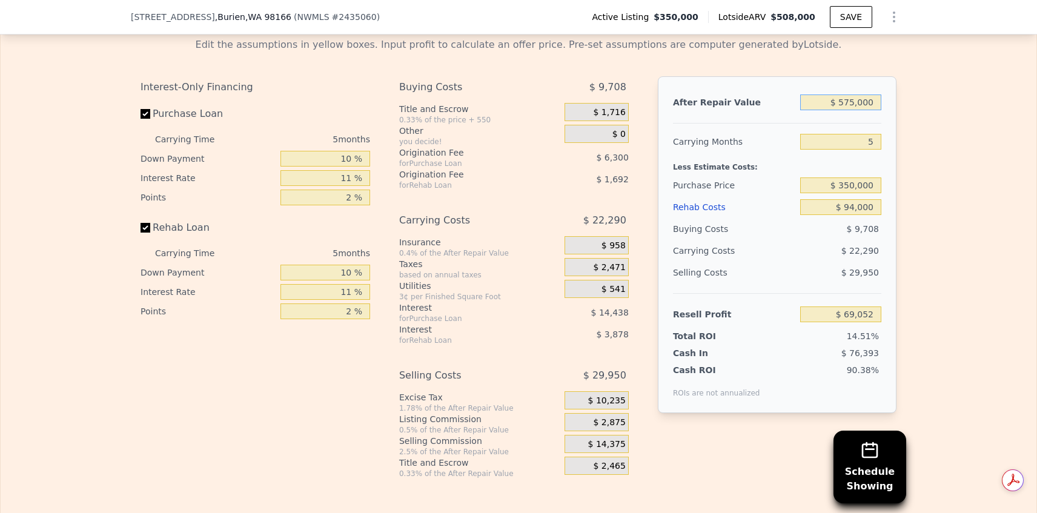
type input "$ 575,000"
click at [864, 215] on input "$ 94,000" at bounding box center [840, 207] width 81 height 16
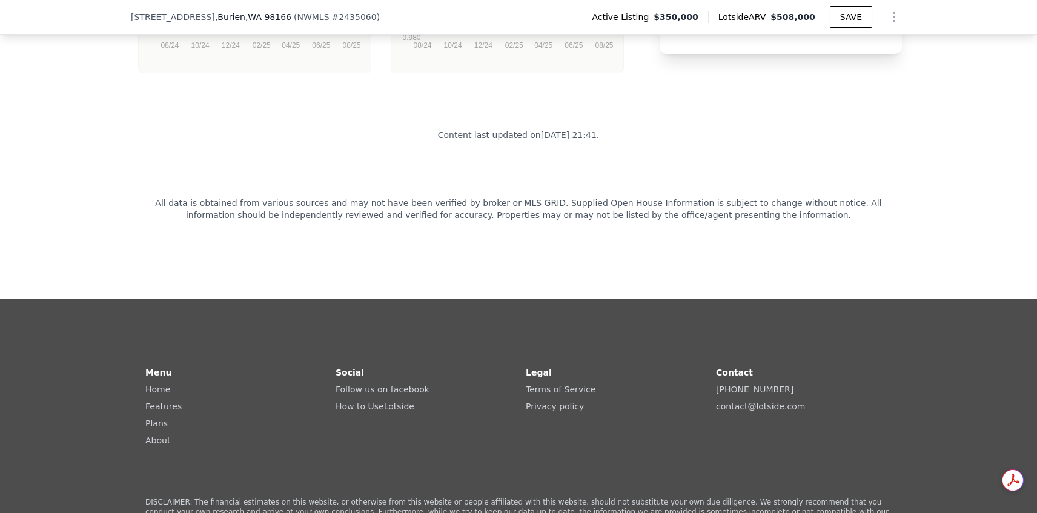
scroll to position [2585, 0]
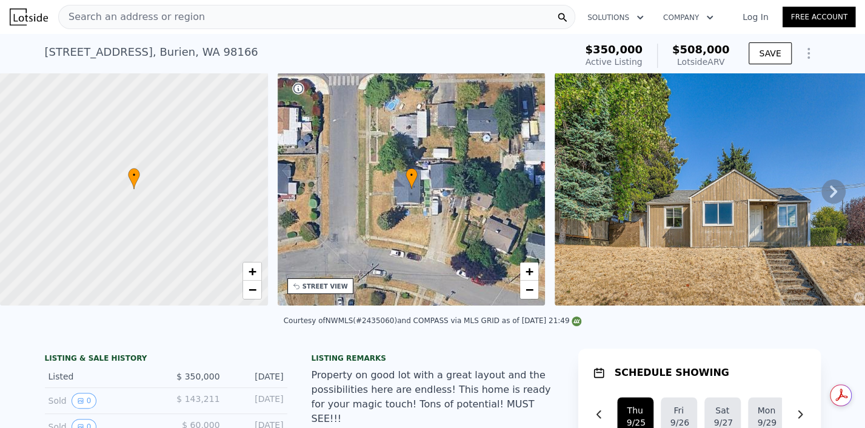
click at [45, 44] on div "[STREET_ADDRESS]" at bounding box center [151, 52] width 213 height 17
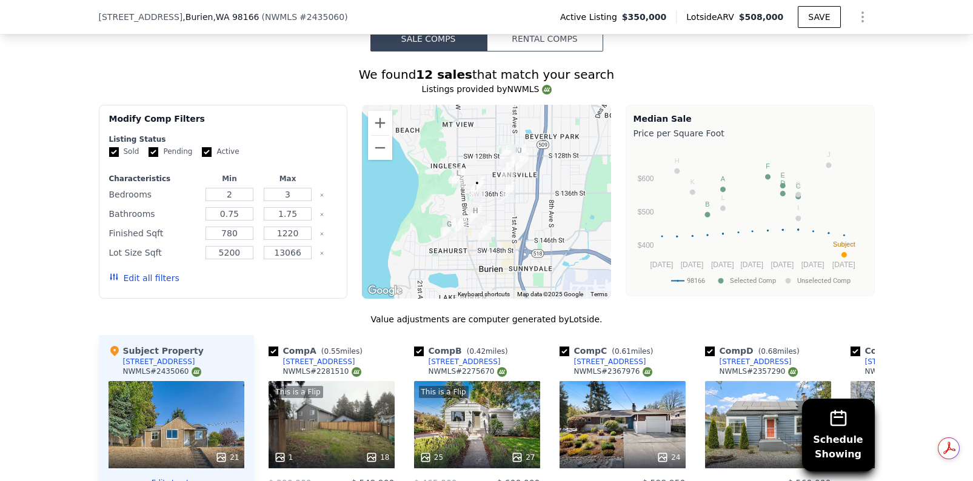
scroll to position [938, 0]
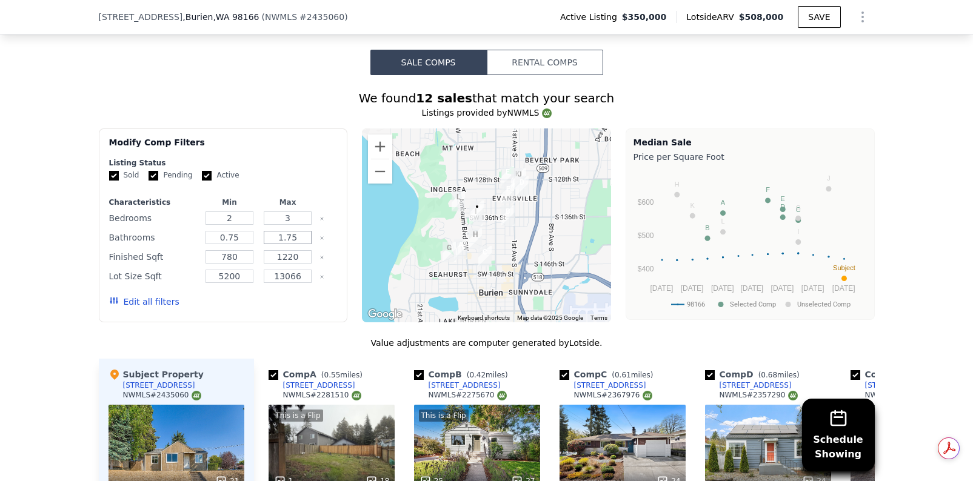
click at [294, 244] on input "1.75" at bounding box center [288, 237] width 48 height 13
type input "1"
type input "2"
click at [341, 250] on div "Modify Comp Filters Listing Status Sold Pending Active Characteristics Min Max …" at bounding box center [223, 225] width 249 height 194
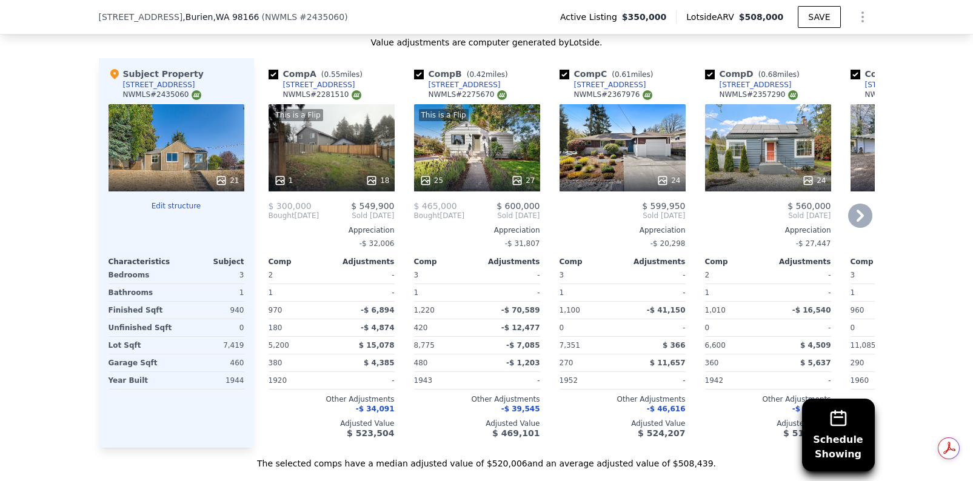
scroll to position [1241, 0]
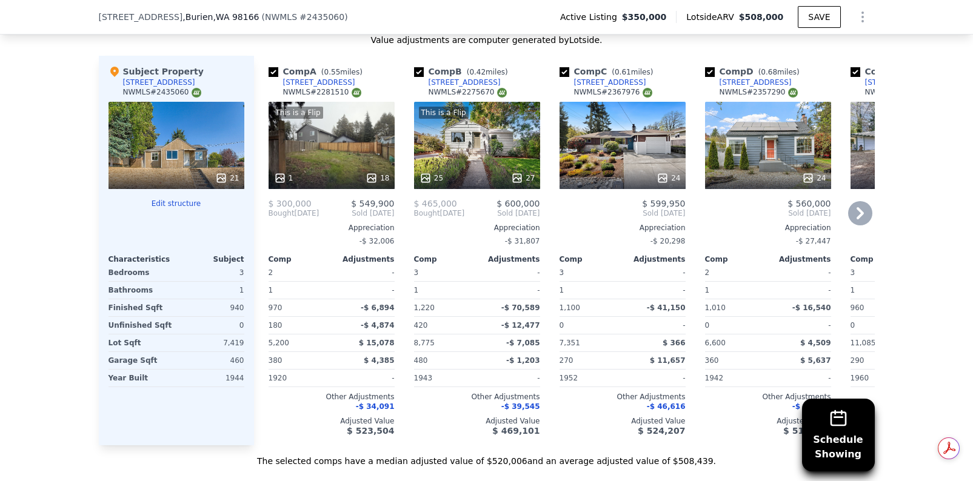
click at [861, 225] on icon at bounding box center [860, 213] width 24 height 24
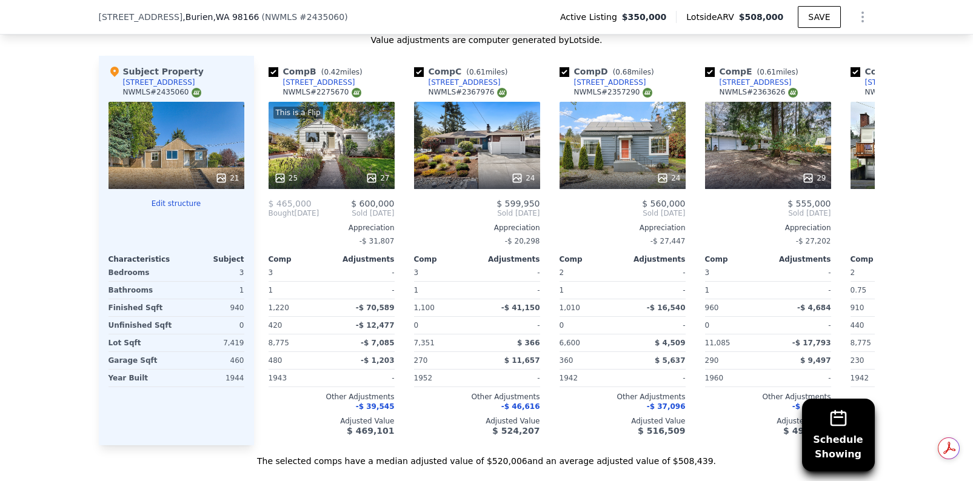
scroll to position [0, 290]
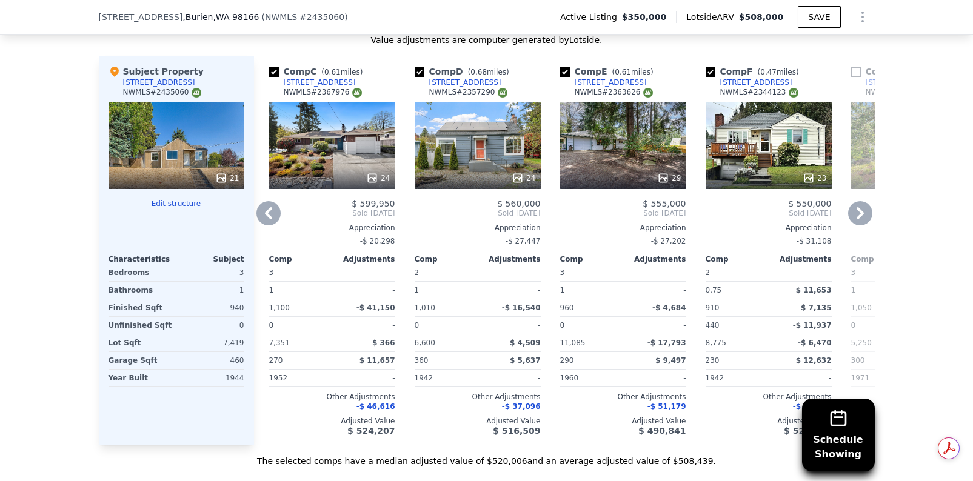
click at [666, 155] on div "29" at bounding box center [623, 145] width 126 height 87
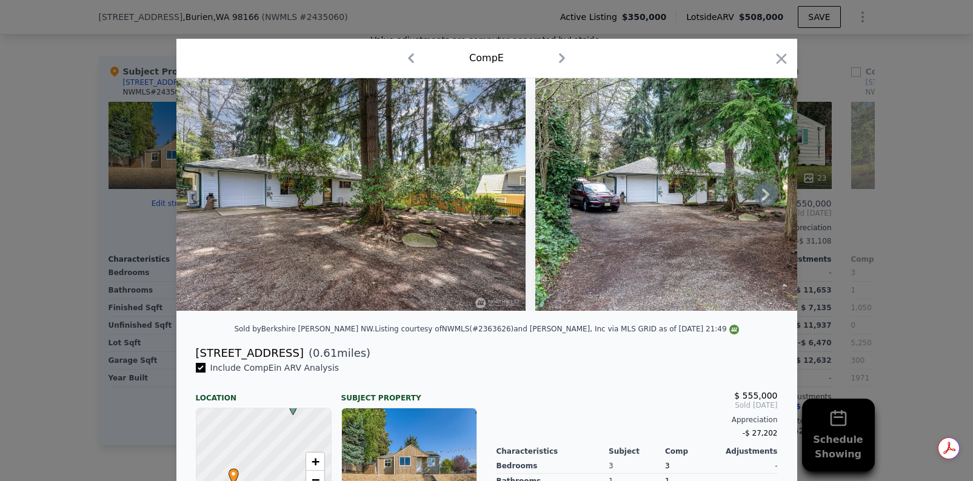
click at [760, 196] on icon at bounding box center [765, 194] width 24 height 24
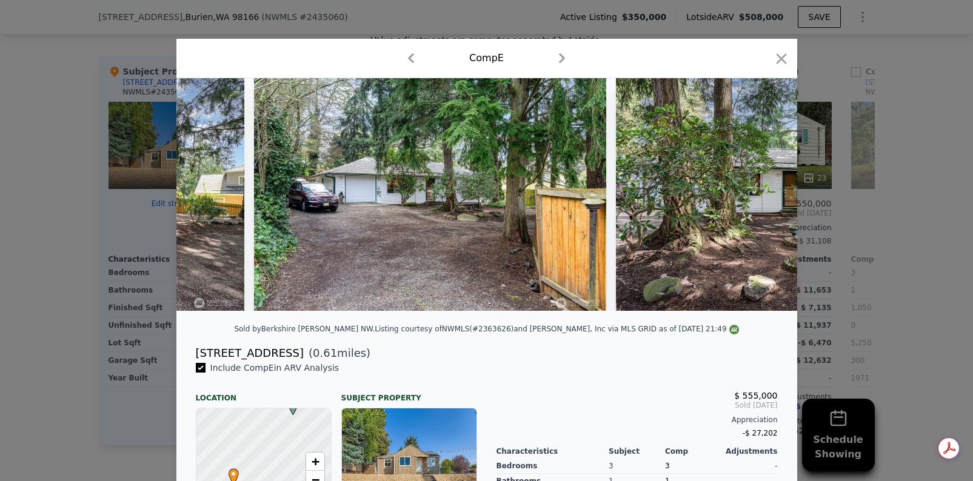
click at [760, 196] on img at bounding box center [790, 194] width 349 height 233
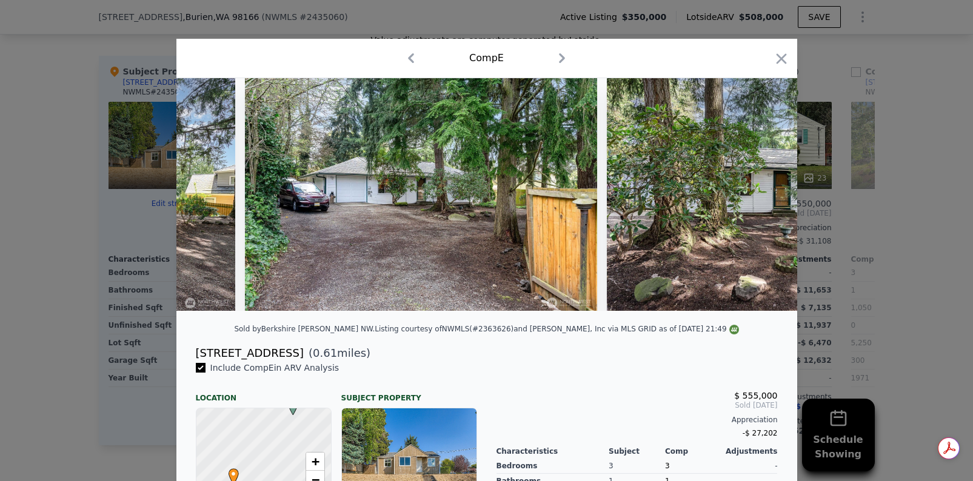
click at [760, 196] on div at bounding box center [486, 194] width 620 height 233
click at [760, 196] on icon at bounding box center [765, 194] width 24 height 24
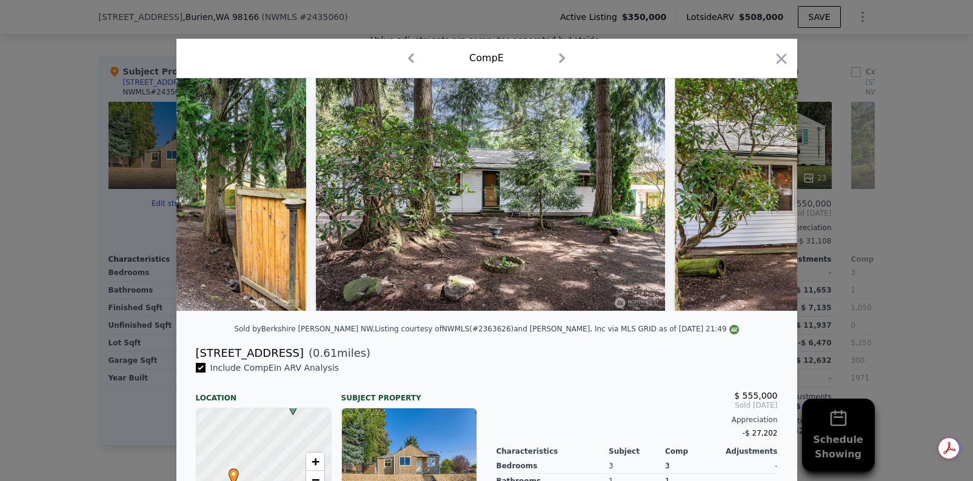
click at [760, 196] on img at bounding box center [848, 194] width 349 height 233
click at [760, 196] on icon at bounding box center [765, 194] width 24 height 24
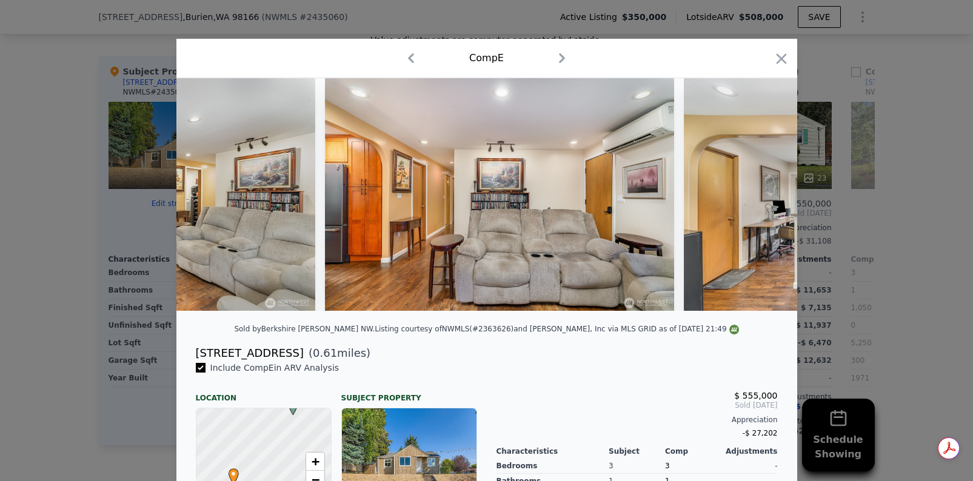
scroll to position [0, 2733]
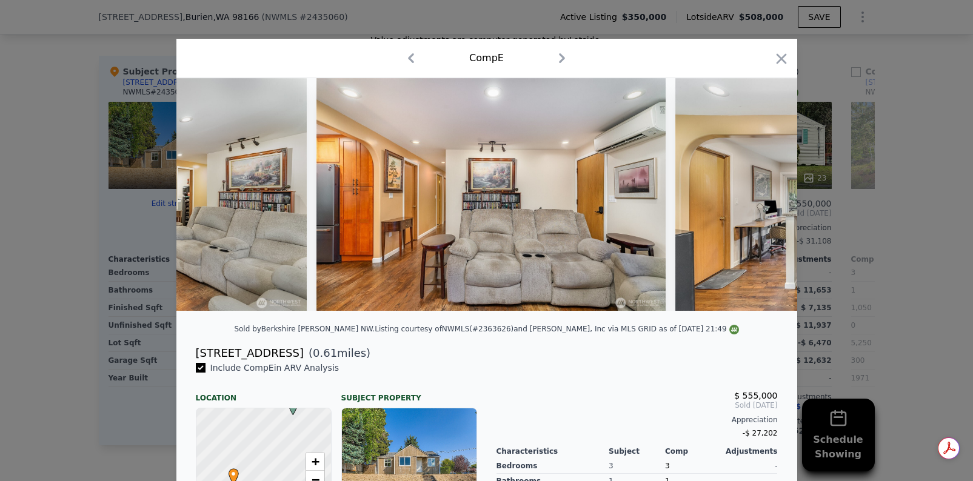
drag, startPoint x: 778, startPoint y: 56, endPoint x: 788, endPoint y: 61, distance: 10.6
click at [787, 59] on div "Comp E" at bounding box center [486, 58] width 620 height 39
click at [776, 60] on icon "button" at bounding box center [781, 58] width 10 height 10
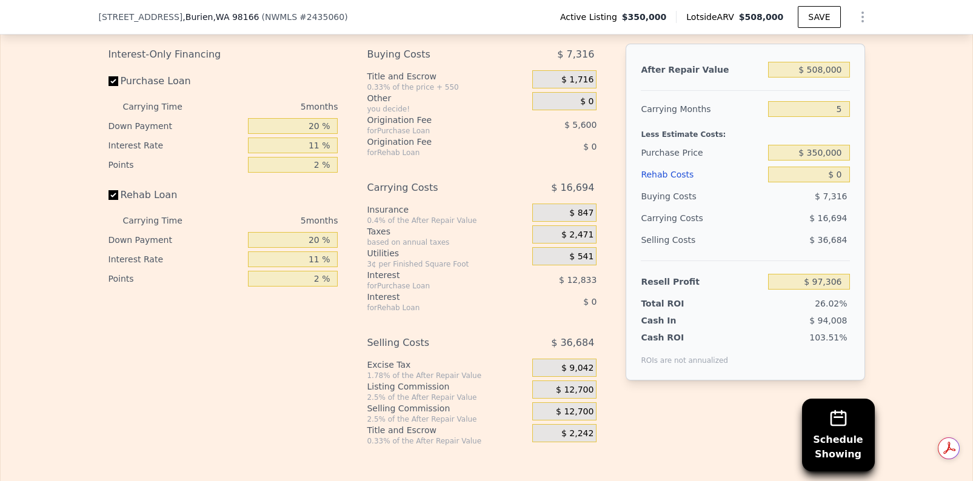
scroll to position [1847, 0]
click at [316, 133] on input "20 %" at bounding box center [293, 125] width 90 height 16
type input "2 %"
type input "$ 93,161"
type input "10 %"
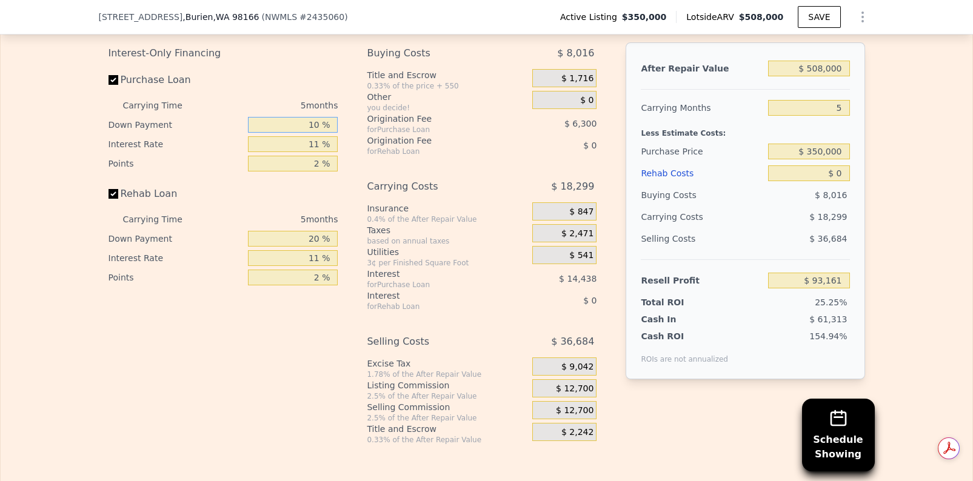
type input "$ 95,001"
type input "10 %"
click at [315, 247] on input "20 %" at bounding box center [293, 239] width 90 height 16
type input "2 %"
type input "10 %"
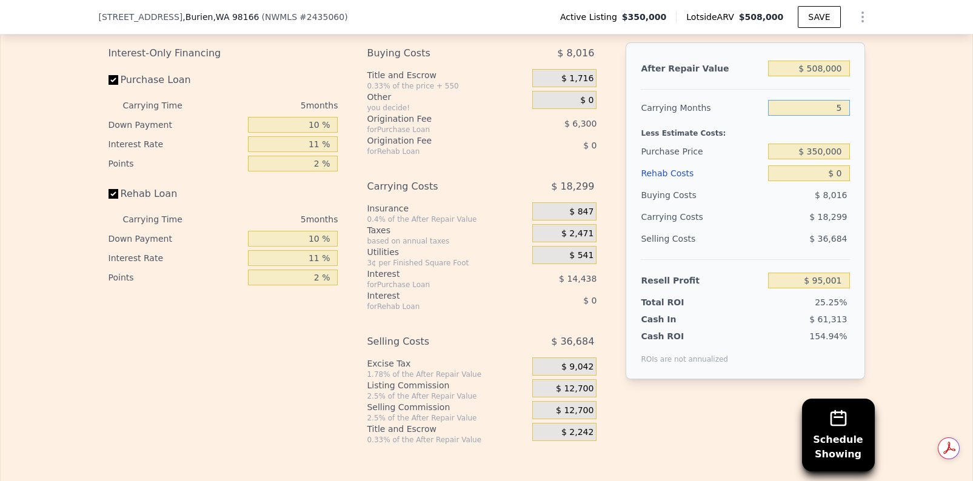
click at [839, 116] on input "5" at bounding box center [808, 108] width 81 height 16
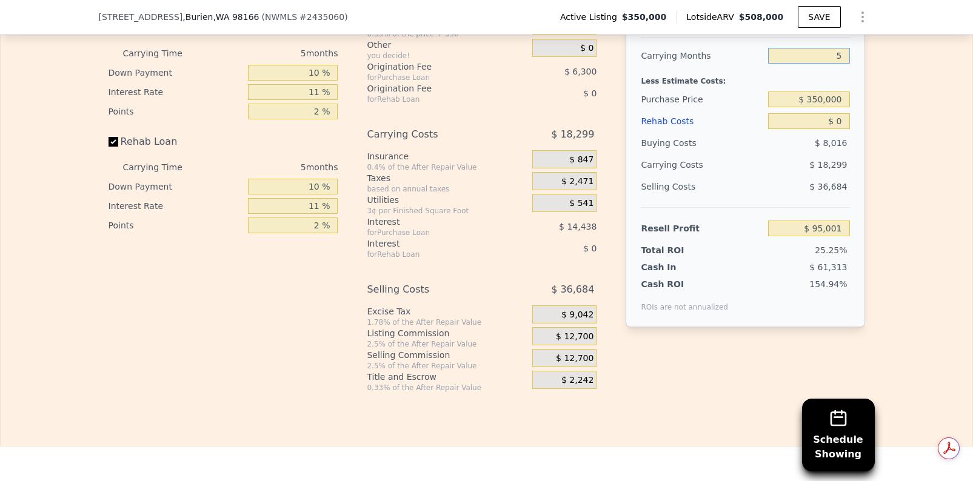
scroll to position [1923, 0]
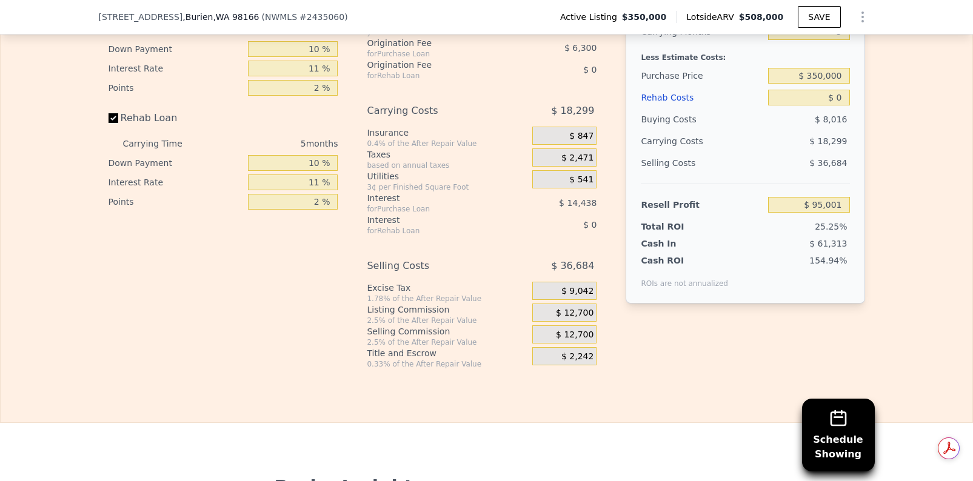
click at [568, 319] on span "$ 12,700" at bounding box center [575, 313] width 38 height 11
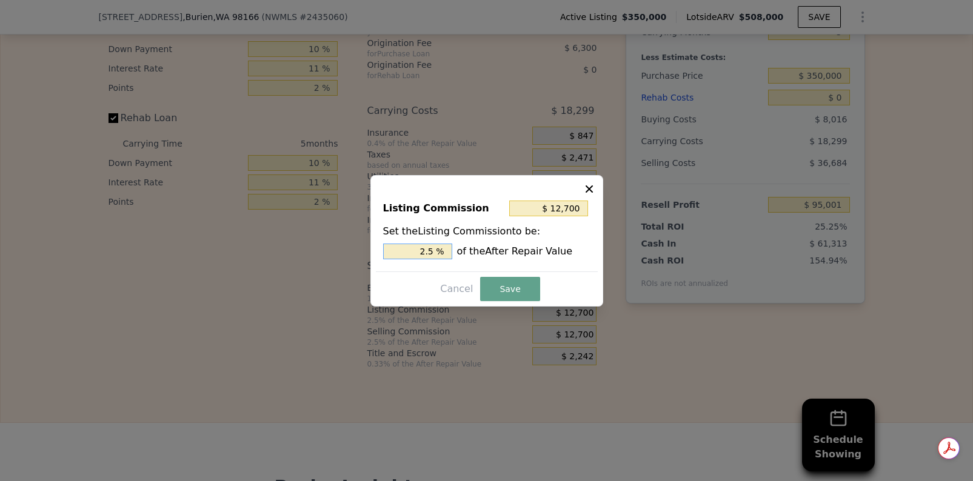
drag, startPoint x: 430, startPoint y: 251, endPoint x: 439, endPoint y: 252, distance: 9.7
click at [430, 252] on input "2.5 %" at bounding box center [417, 252] width 69 height 16
type input "$ 2,540"
type input "0.5 %"
click at [510, 289] on button "Save" at bounding box center [509, 289] width 59 height 24
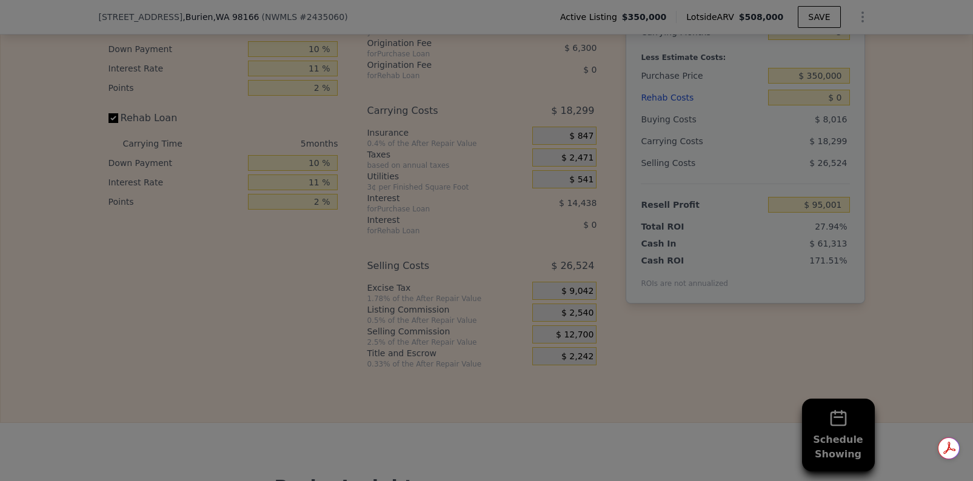
type input "$ 105,161"
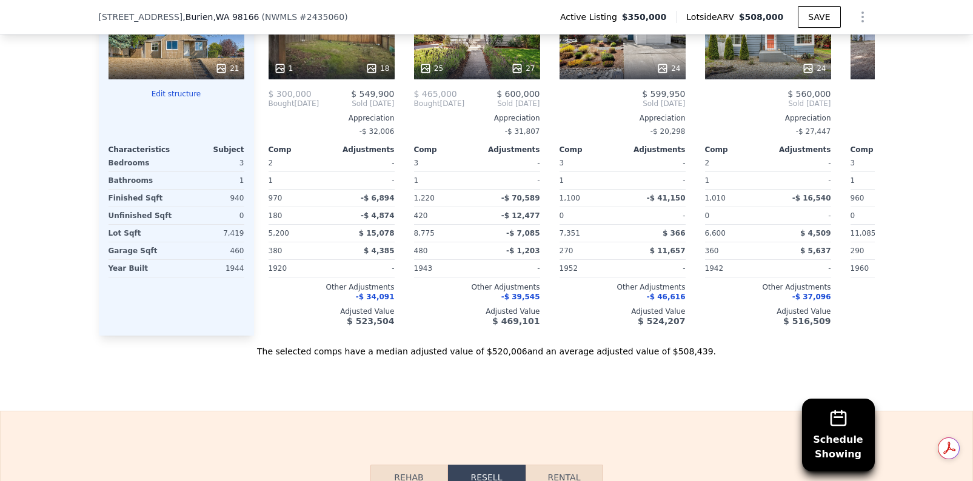
scroll to position [1317, 0]
